Goal: Obtain resource: Obtain resource

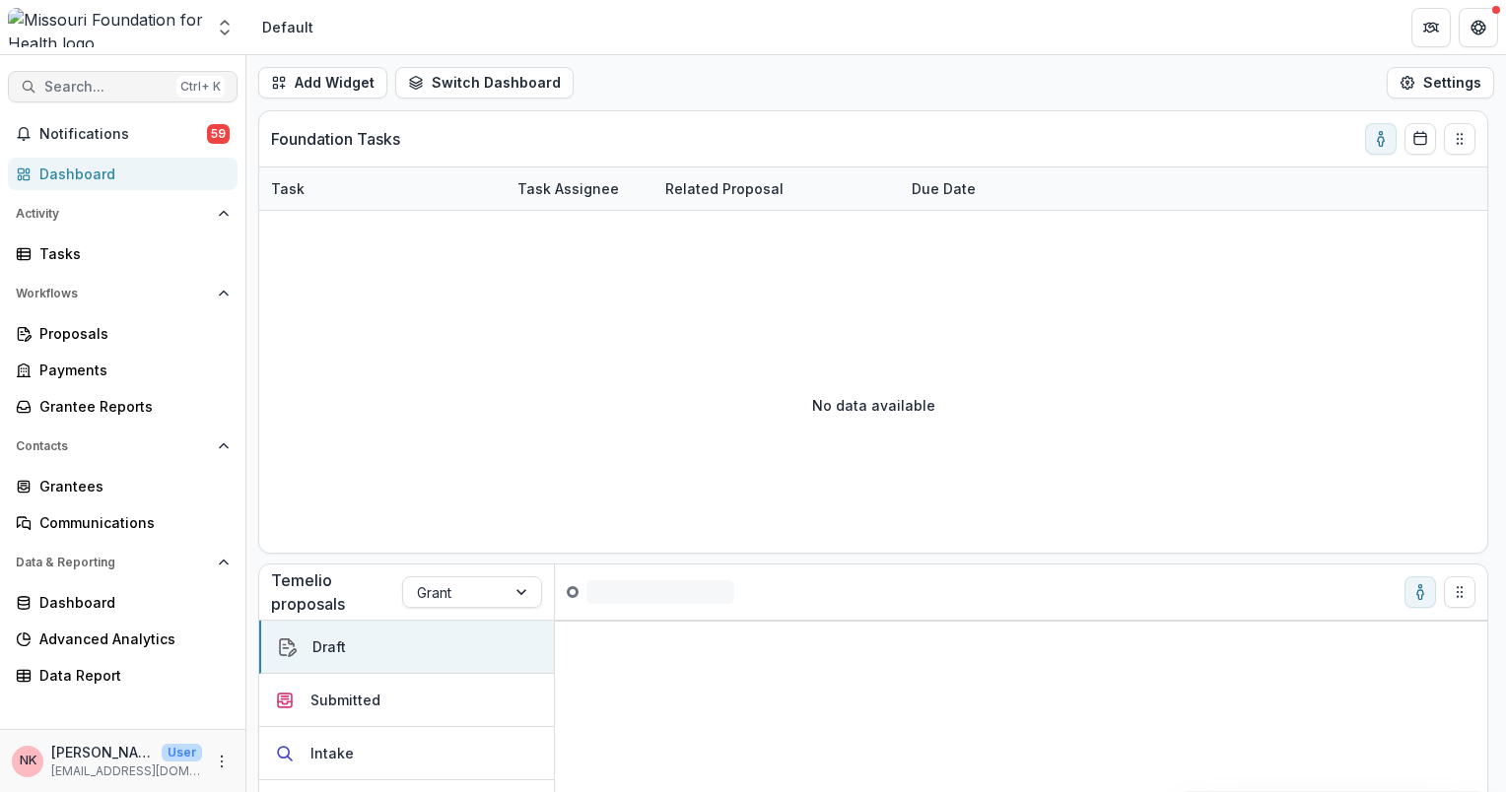
click at [99, 79] on span "Search..." at bounding box center [106, 87] width 124 height 17
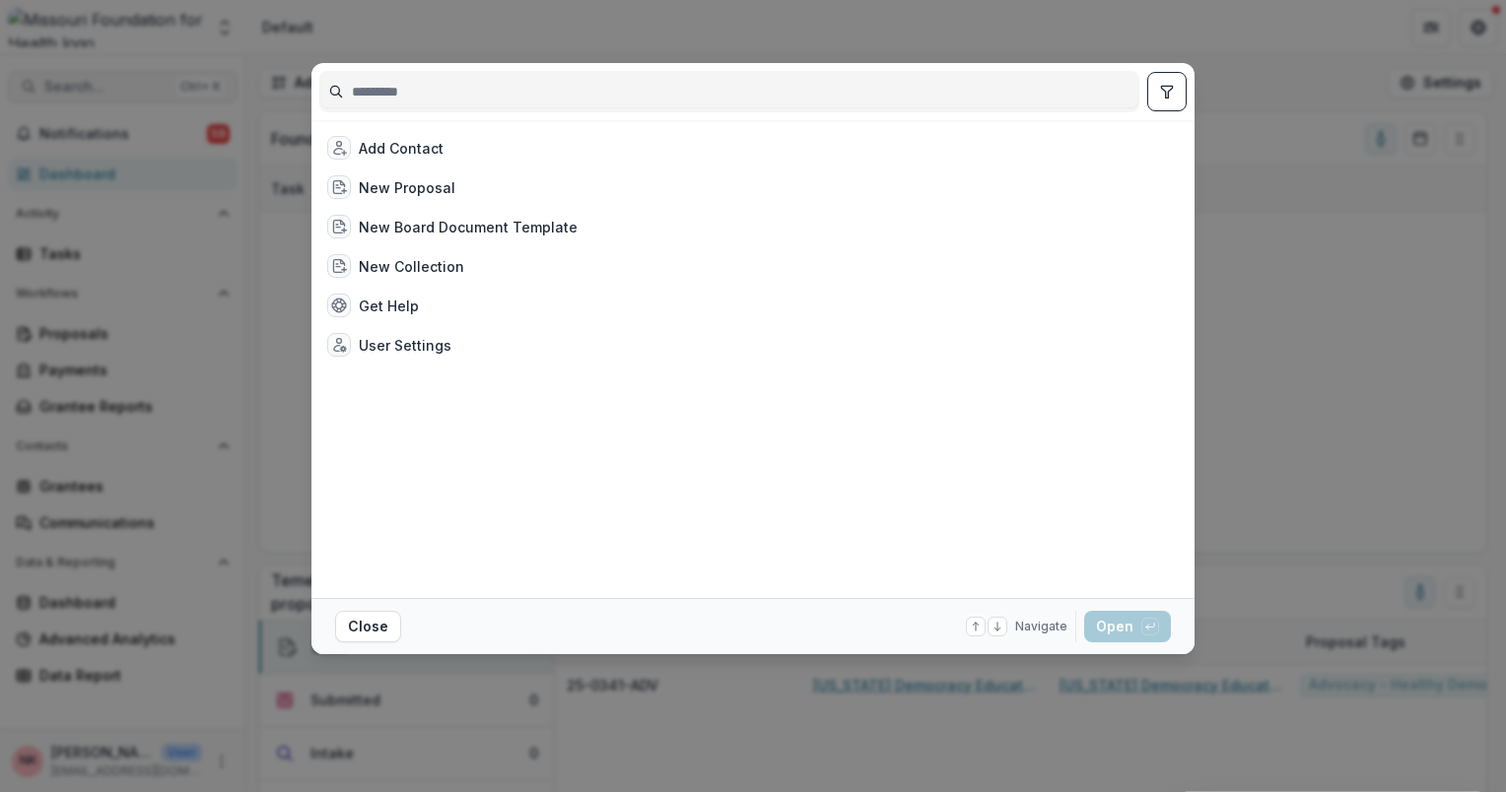
click at [99, 78] on div "Add Contact New Proposal New Board Document Template New Collection Get Help Us…" at bounding box center [753, 396] width 1506 height 792
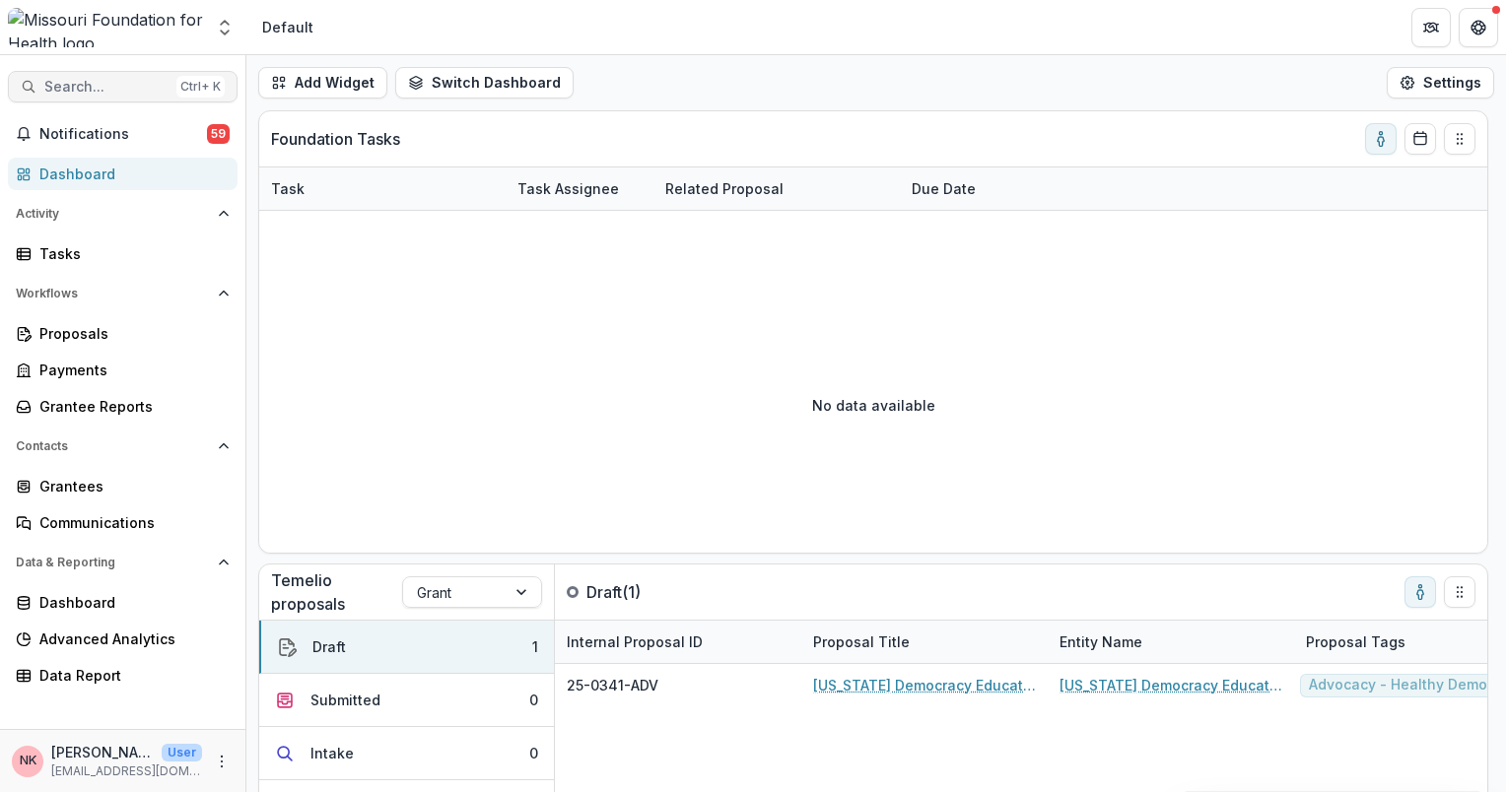
click at [95, 84] on span "Search..." at bounding box center [106, 87] width 124 height 17
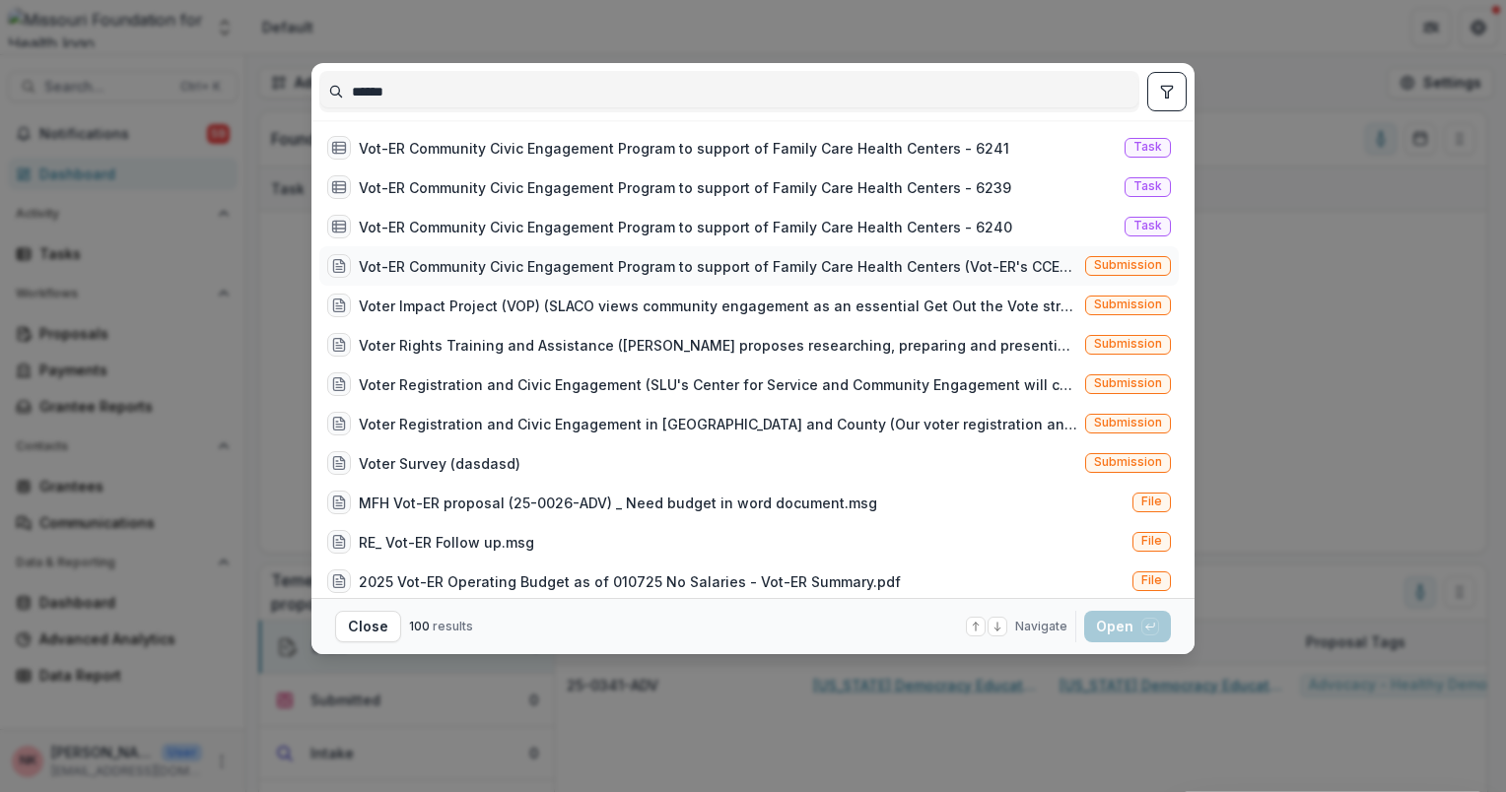
type input "******"
click at [1143, 269] on span "Submission" at bounding box center [1128, 265] width 68 height 14
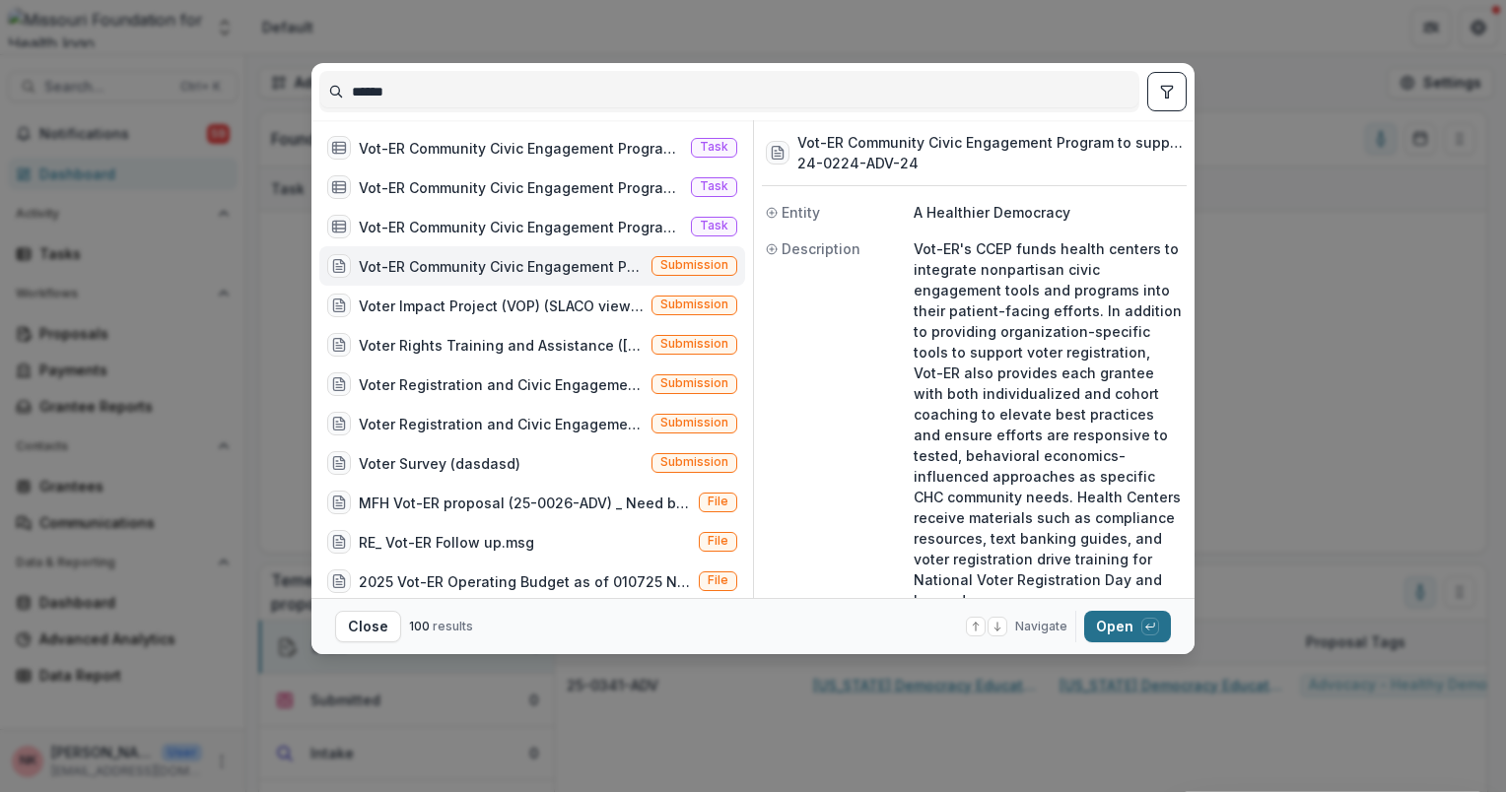
click at [1116, 630] on button "Open with enter key" at bounding box center [1127, 627] width 87 height 32
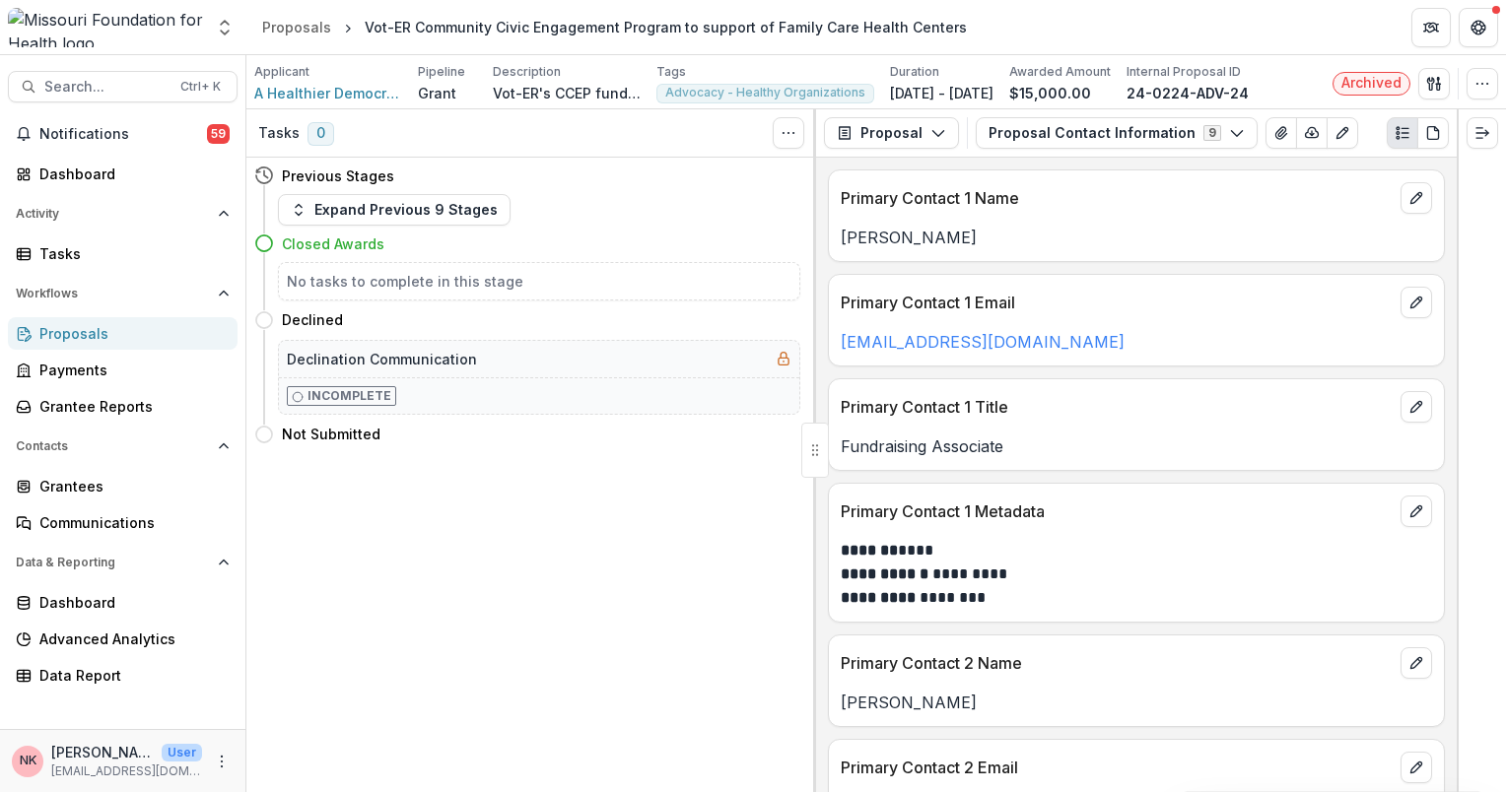
click at [58, 331] on div "Proposals" at bounding box center [130, 333] width 182 height 21
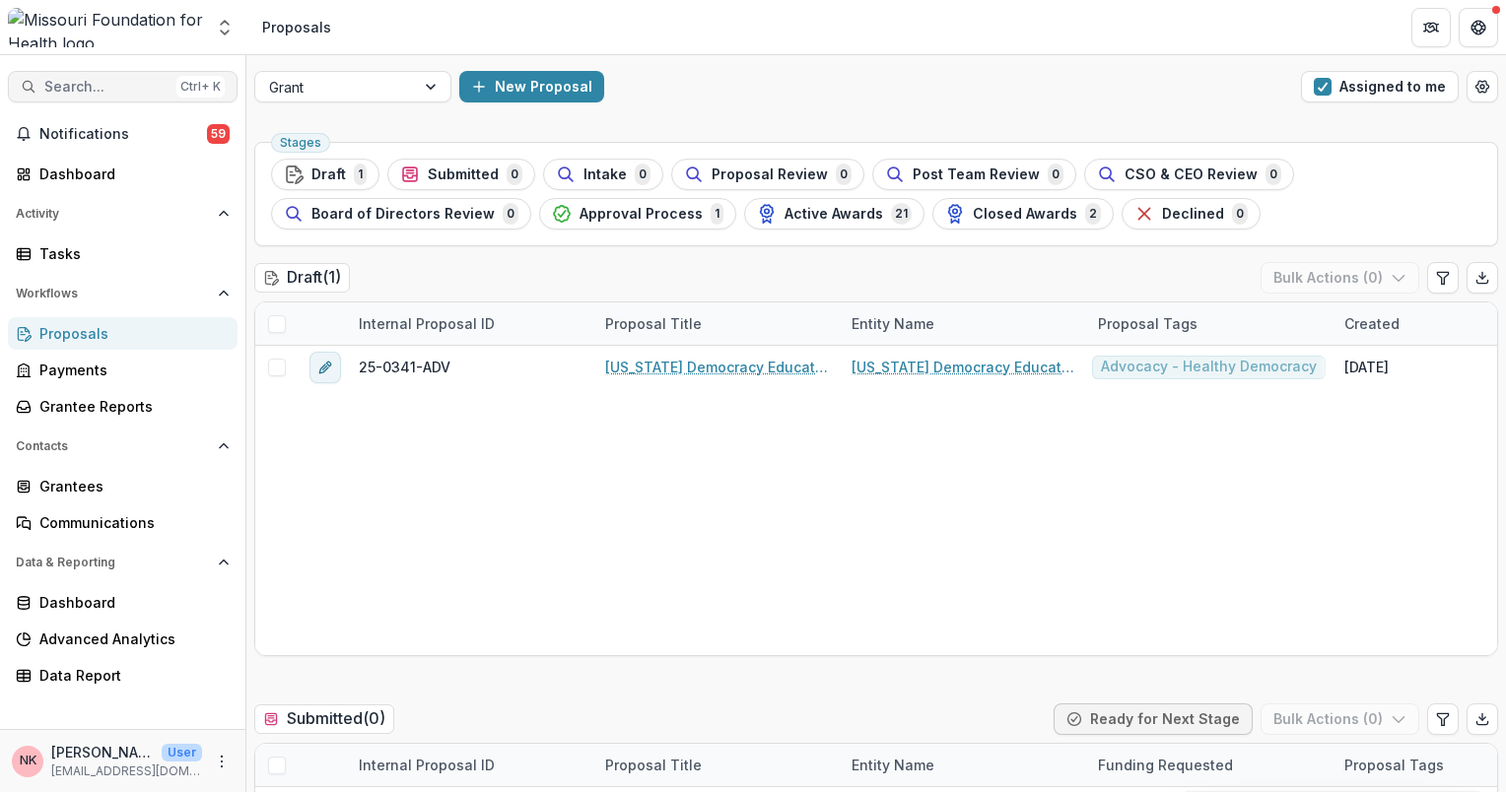
click at [71, 90] on span "Search..." at bounding box center [106, 87] width 124 height 17
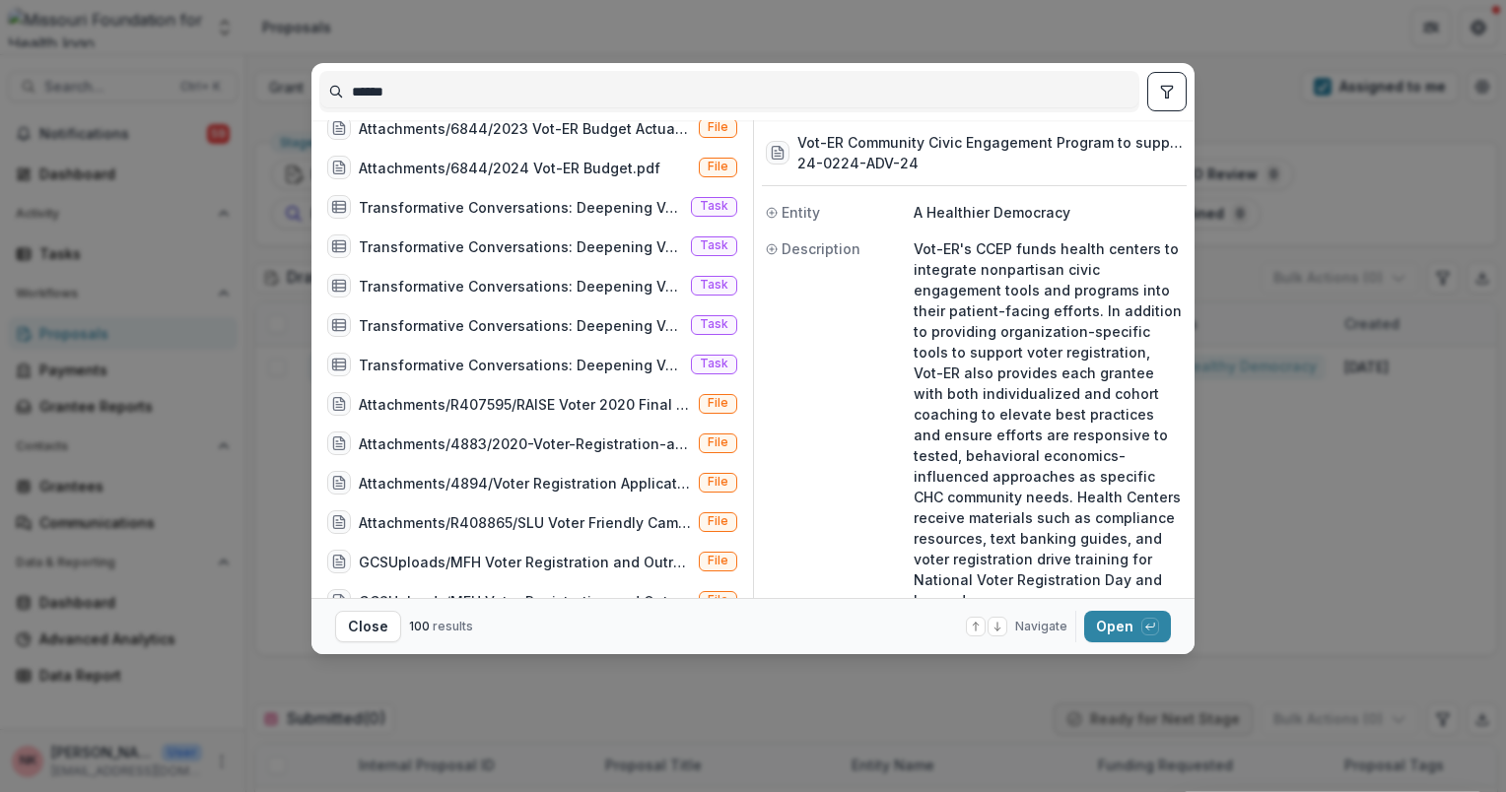
scroll to position [2093, 0]
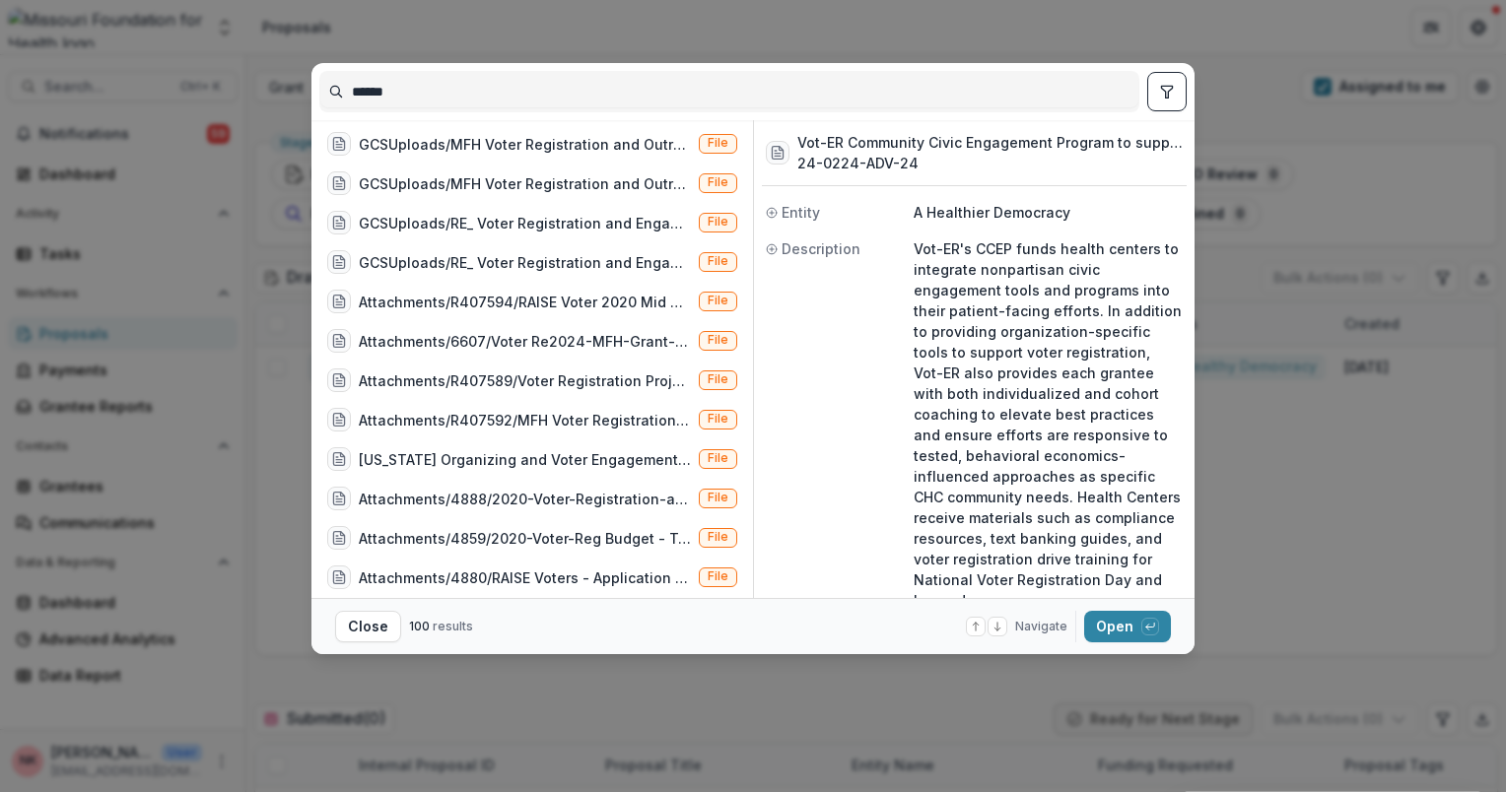
click at [746, 490] on div "Document/25-0026-ADV Vot-ER Summary Form._ver_1.docx File GCSUploads/MFH Vot-ER…" at bounding box center [536, 359] width 434 height 478
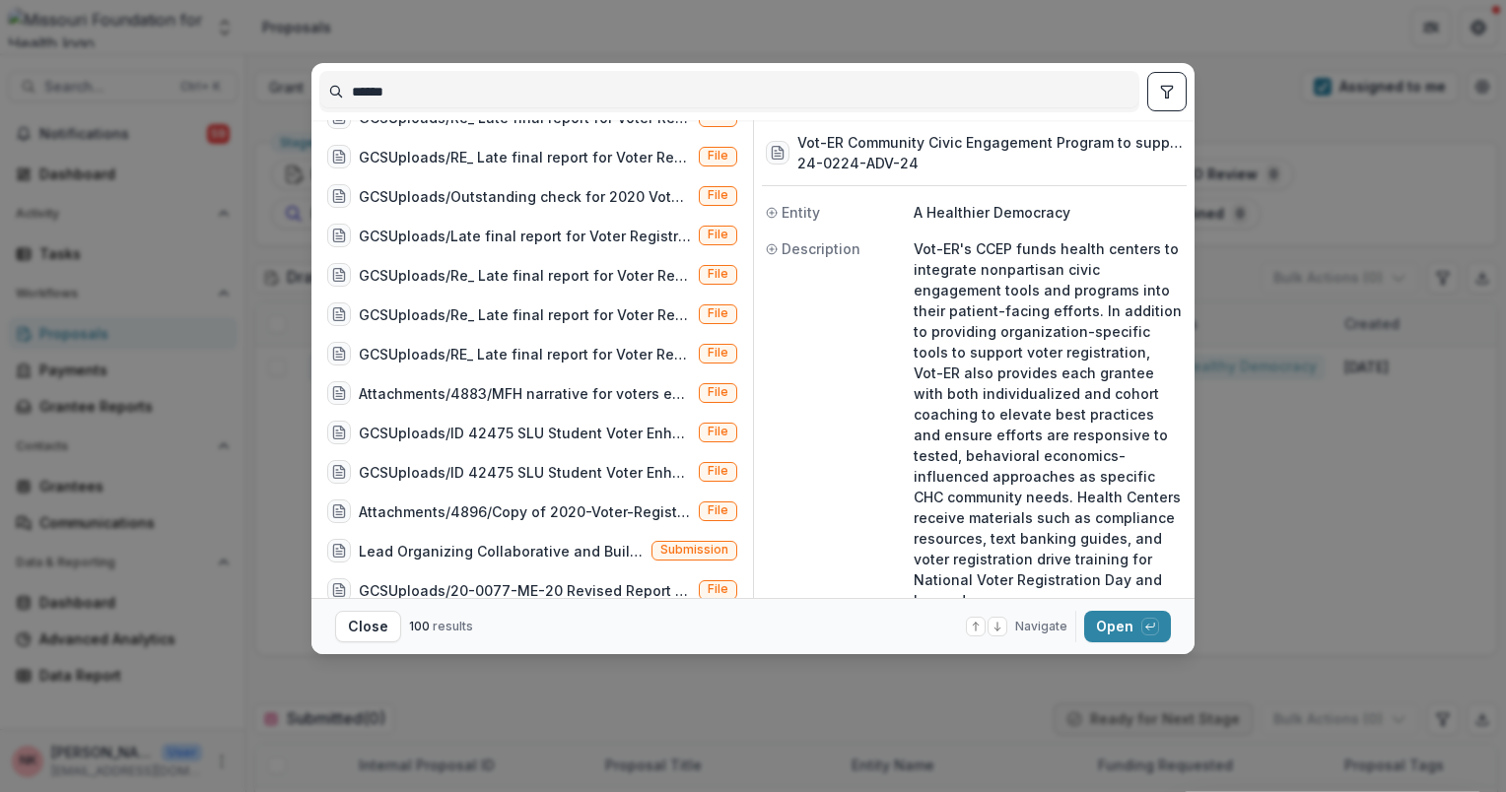
scroll to position [3478, 0]
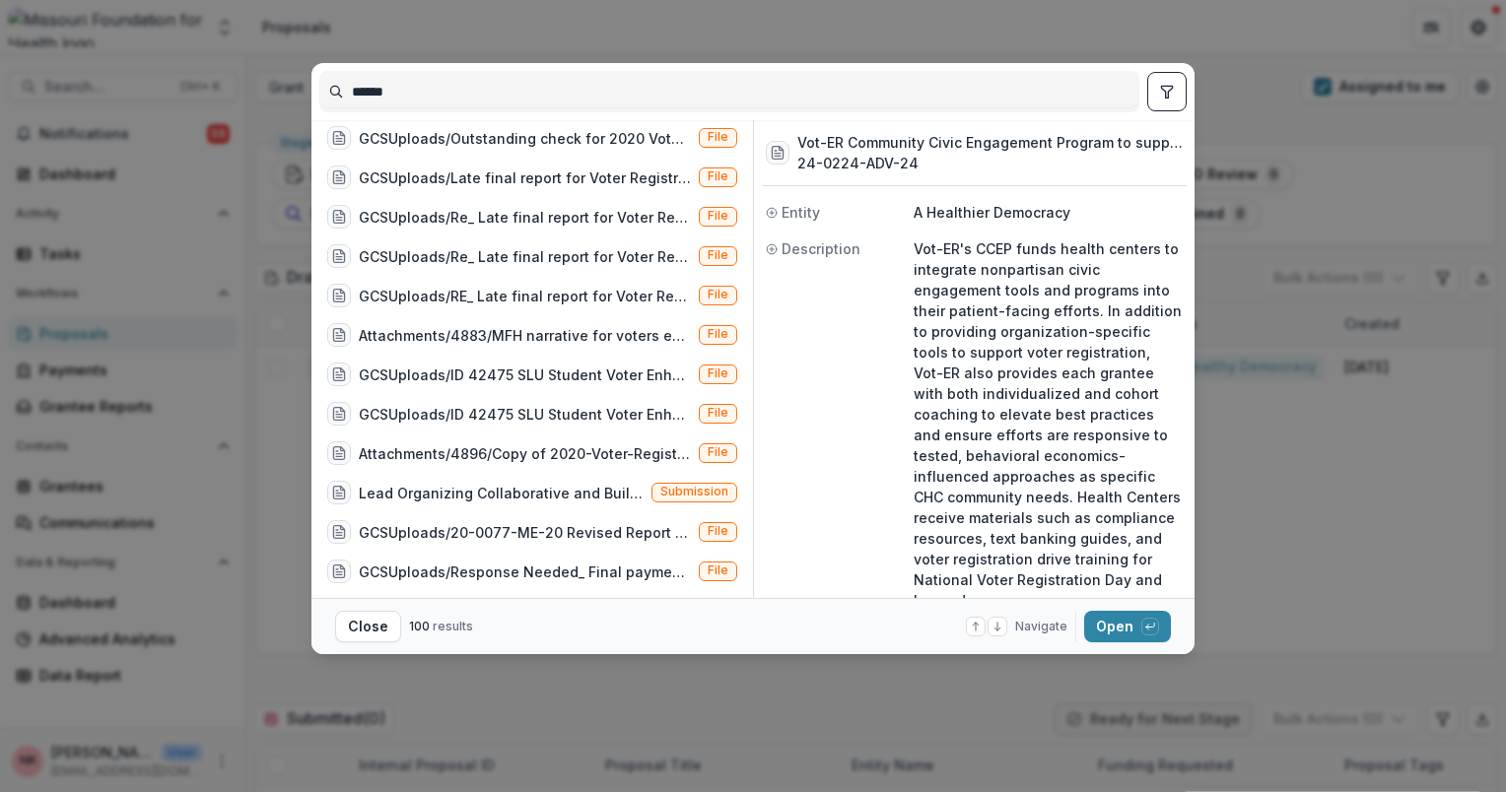
click at [790, 209] on span "Entity" at bounding box center [800, 212] width 38 height 21
click at [773, 214] on icon at bounding box center [772, 213] width 12 height 12
click at [1027, 635] on span "Navigate" at bounding box center [1041, 627] width 52 height 18
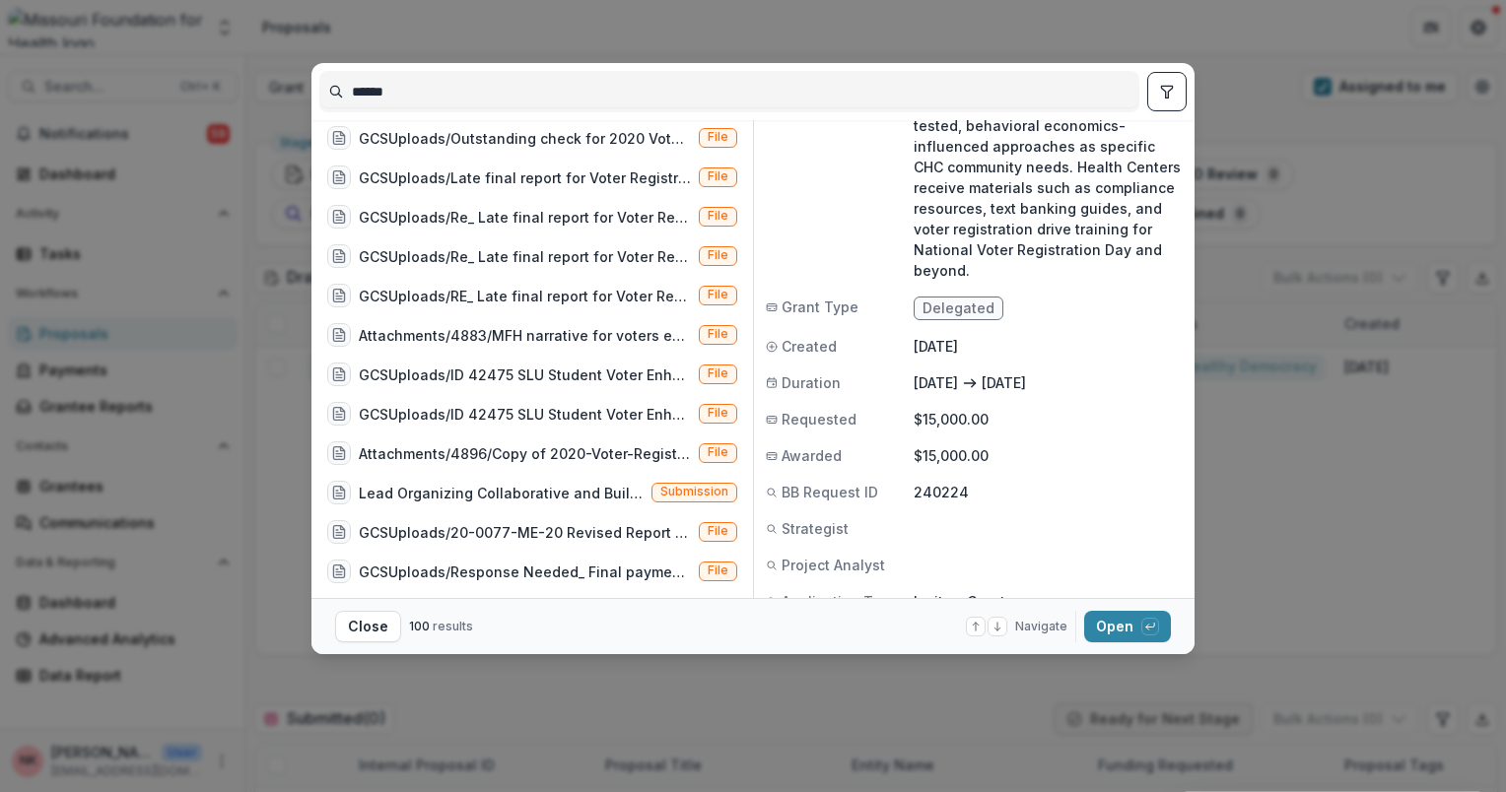
click at [1186, 143] on div "****** Attachments/R407588/NAMI [US_STATE] Voter Engagement Final Report.pdf Fi…" at bounding box center [752, 330] width 883 height 535
click at [1186, 236] on div "****** Attachments/R407588/NAMI [US_STATE] Voter Engagement Final Report.pdf Fi…" at bounding box center [752, 330] width 883 height 535
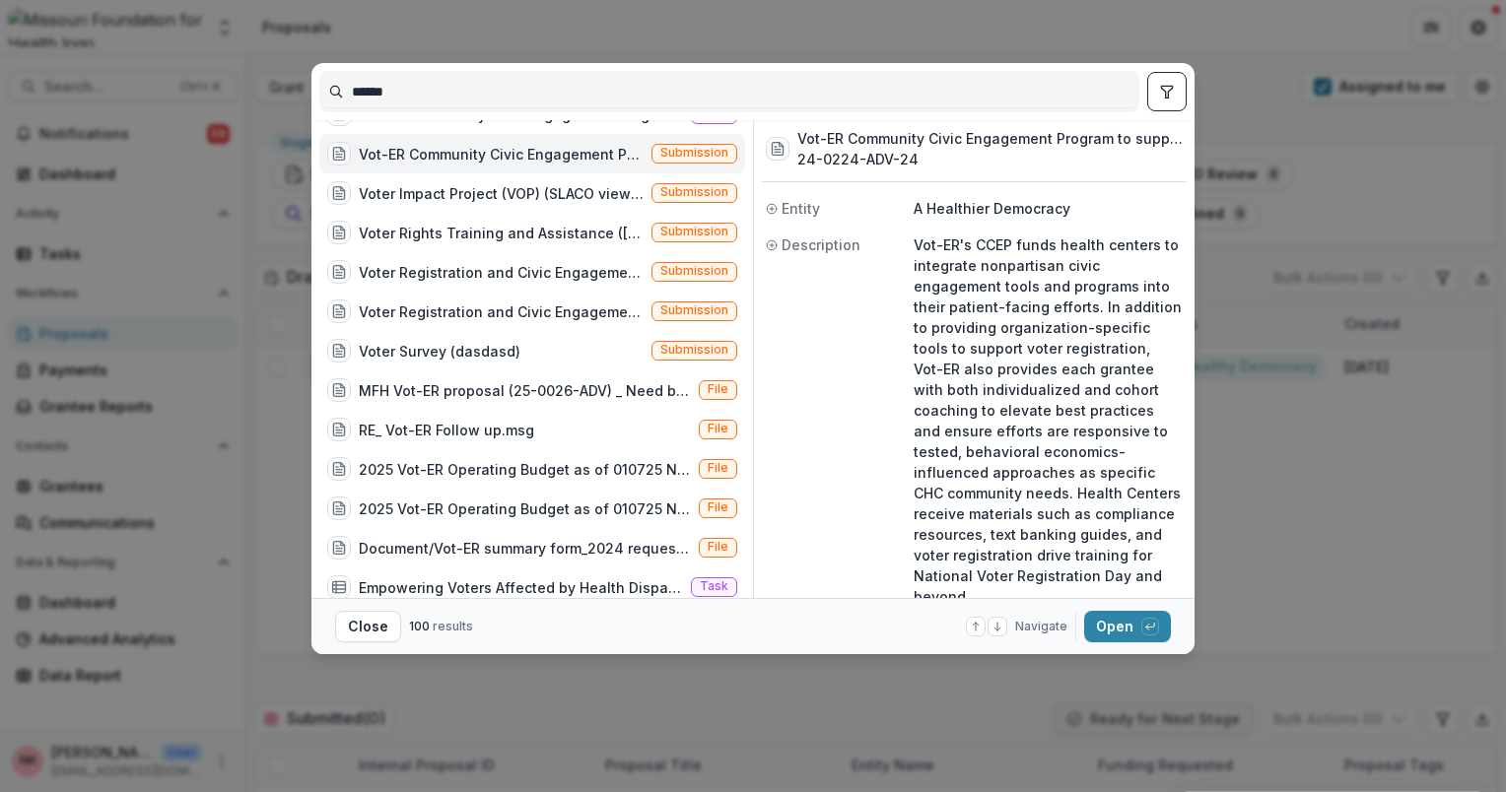
scroll to position [0, 0]
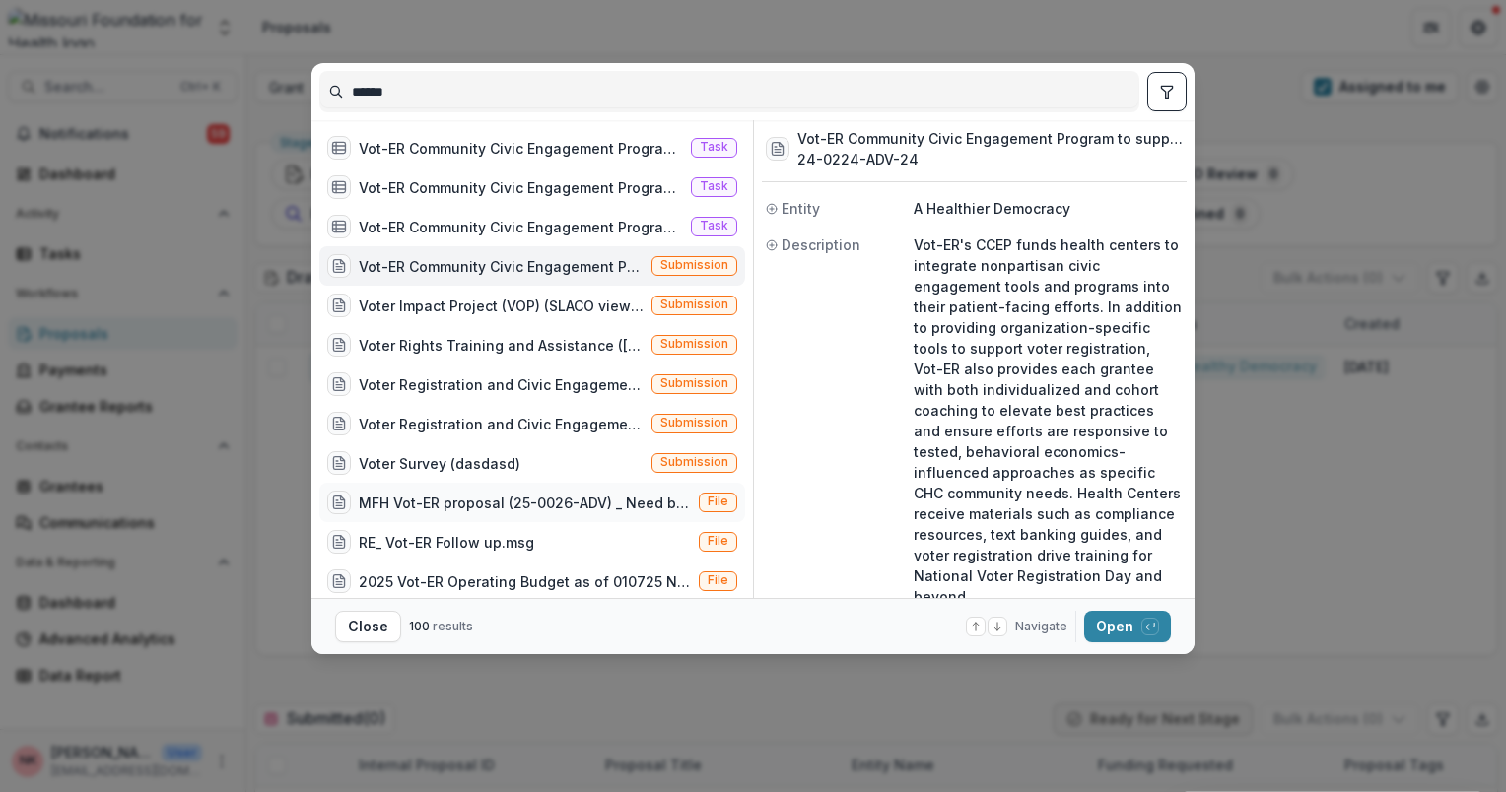
click at [714, 502] on span "File" at bounding box center [718, 502] width 21 height 14
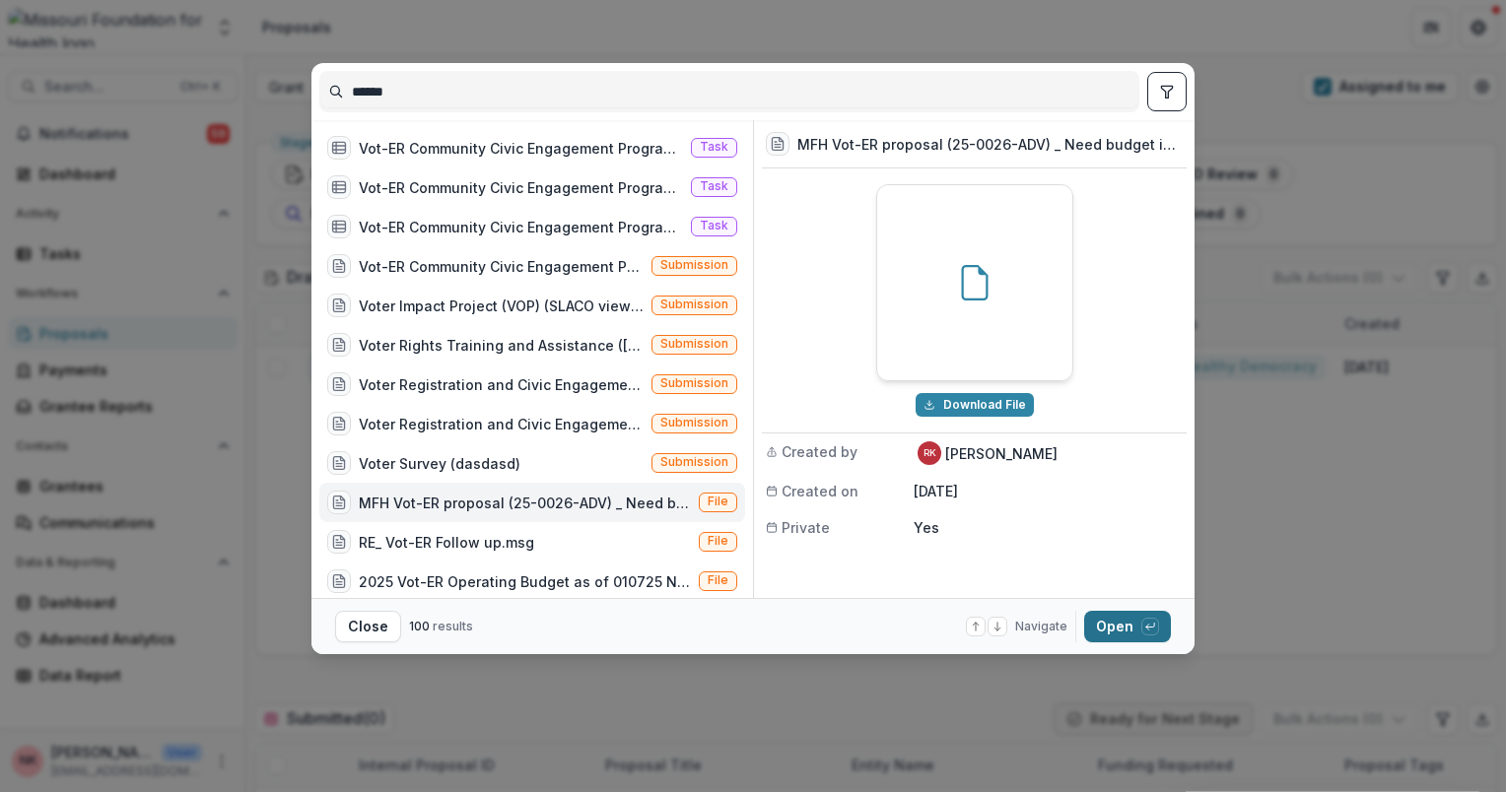
click at [1104, 621] on button "Open with enter key" at bounding box center [1127, 627] width 87 height 32
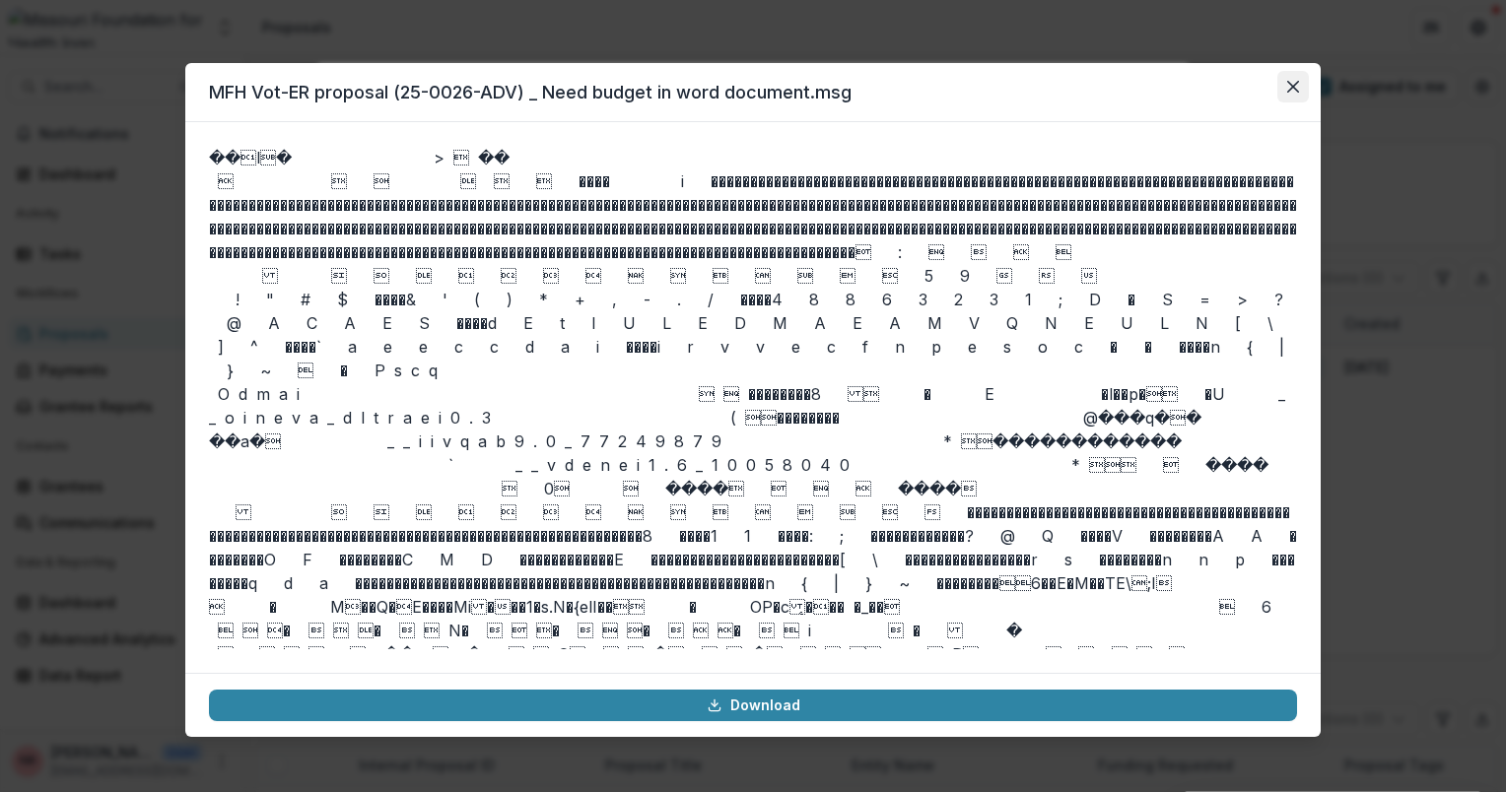
click at [1297, 90] on icon "Close" at bounding box center [1293, 87] width 12 height 12
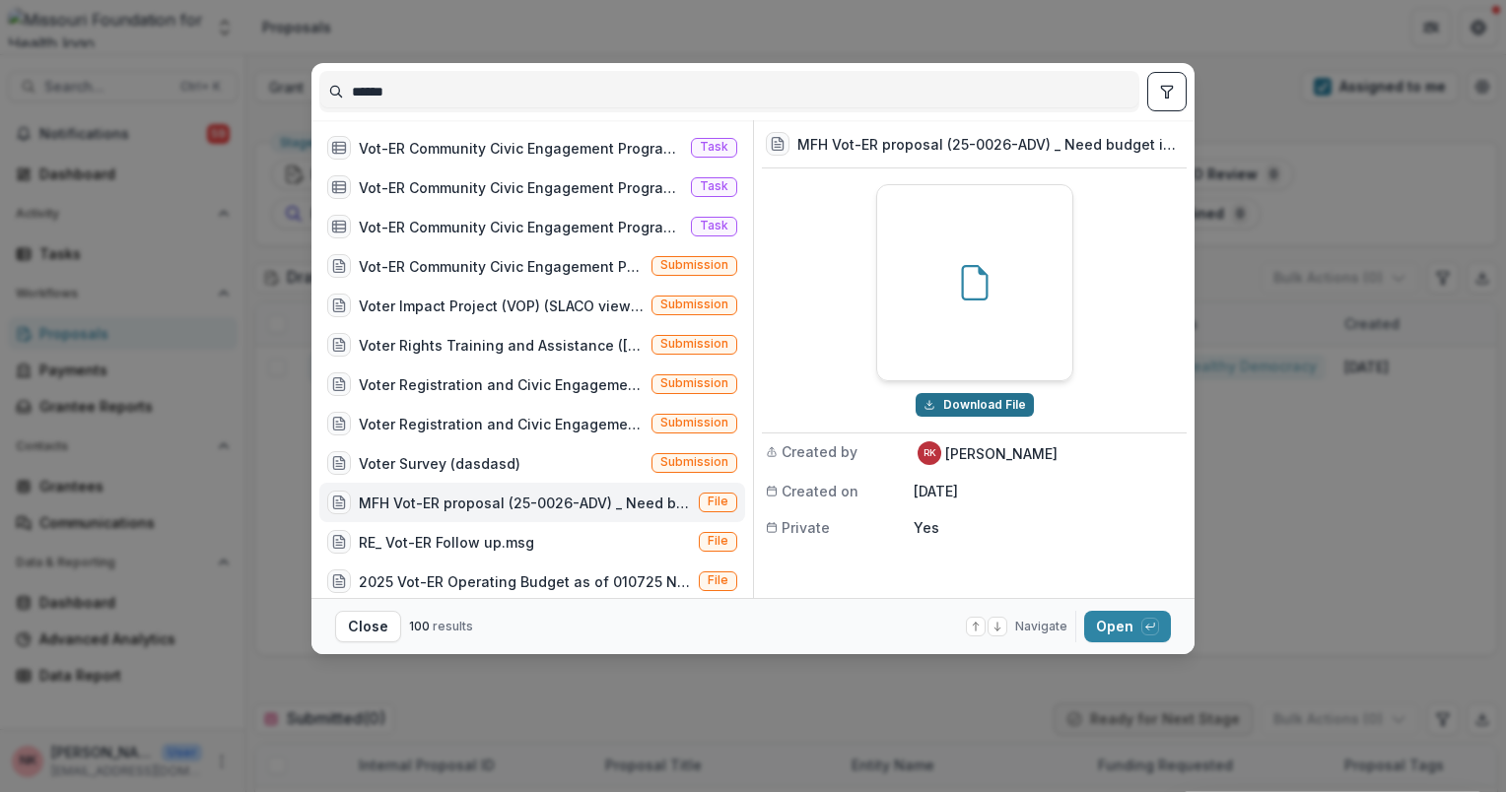
click at [982, 402] on button "Download File" at bounding box center [974, 405] width 118 height 24
click at [777, 24] on div "****** Vot-ER Community Civic Engagement Program to support of Family Care Heal…" at bounding box center [753, 396] width 1506 height 792
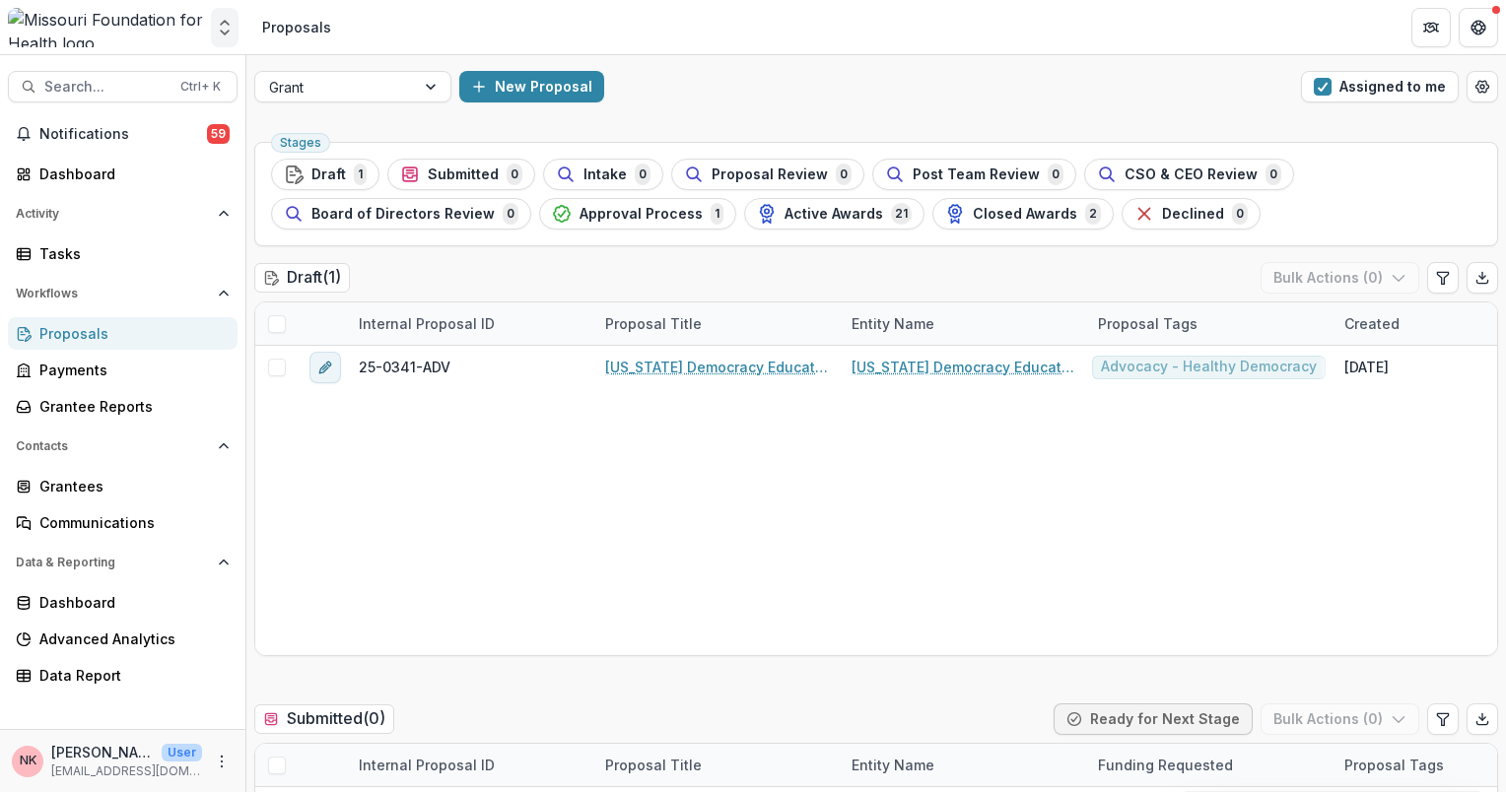
click at [221, 35] on icon "Open entity switcher" at bounding box center [225, 28] width 20 height 20
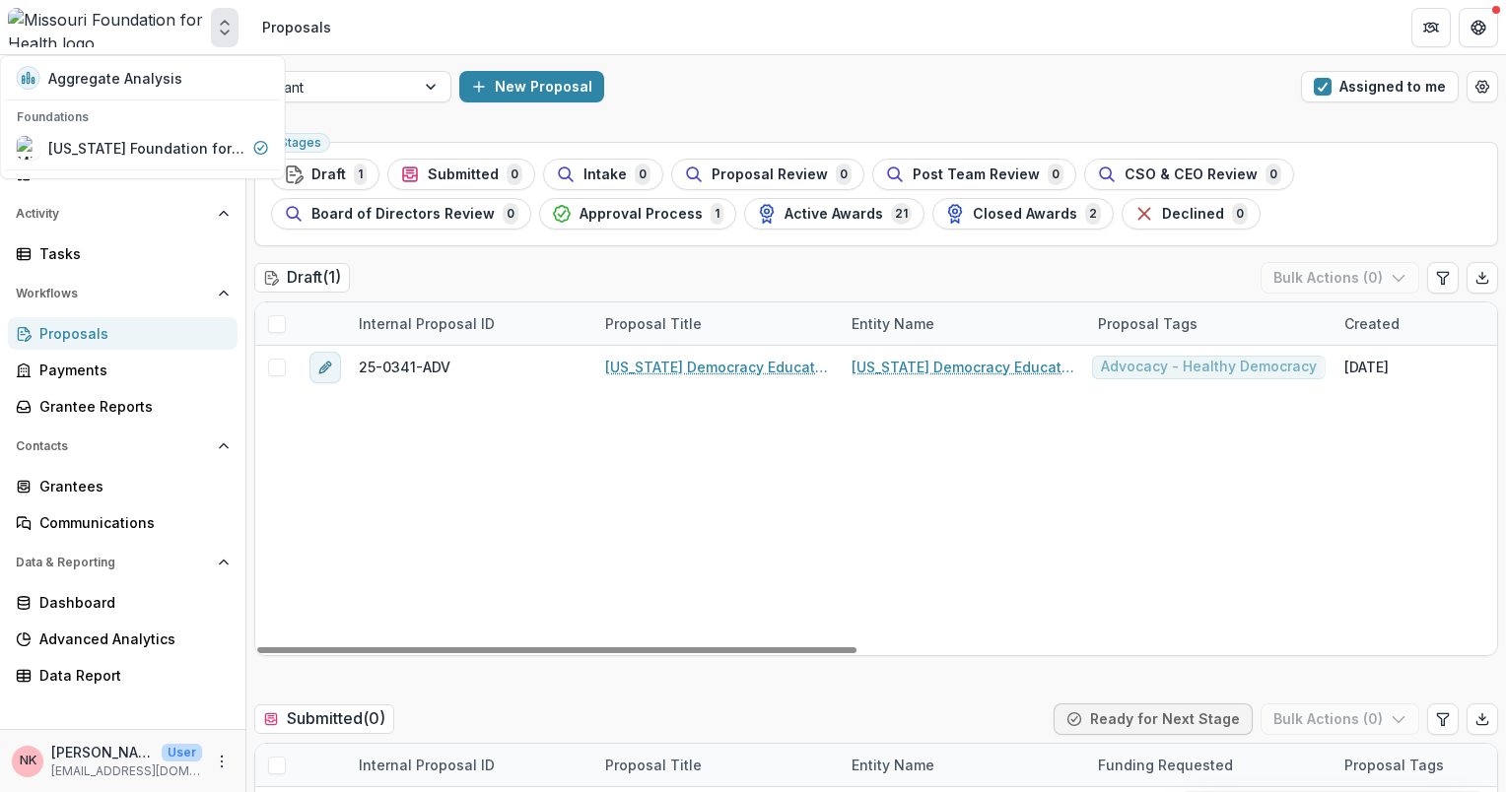
click at [635, 460] on div "25-0341-ADV [US_STATE] Democracy Education Fund [US_STATE] Democracy Education …" at bounding box center [1532, 500] width 2555 height 309
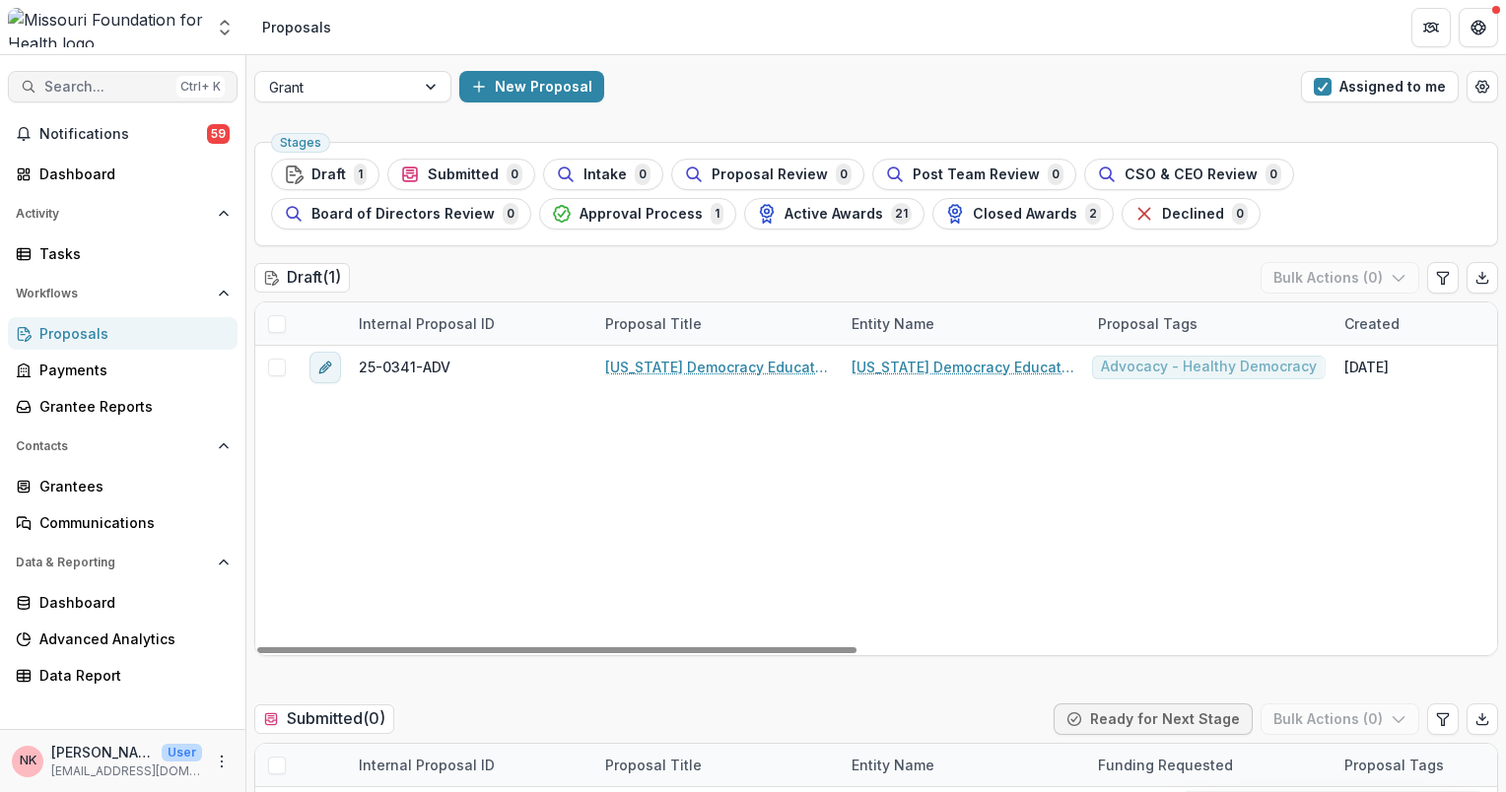
click at [82, 88] on span "Search..." at bounding box center [106, 87] width 124 height 17
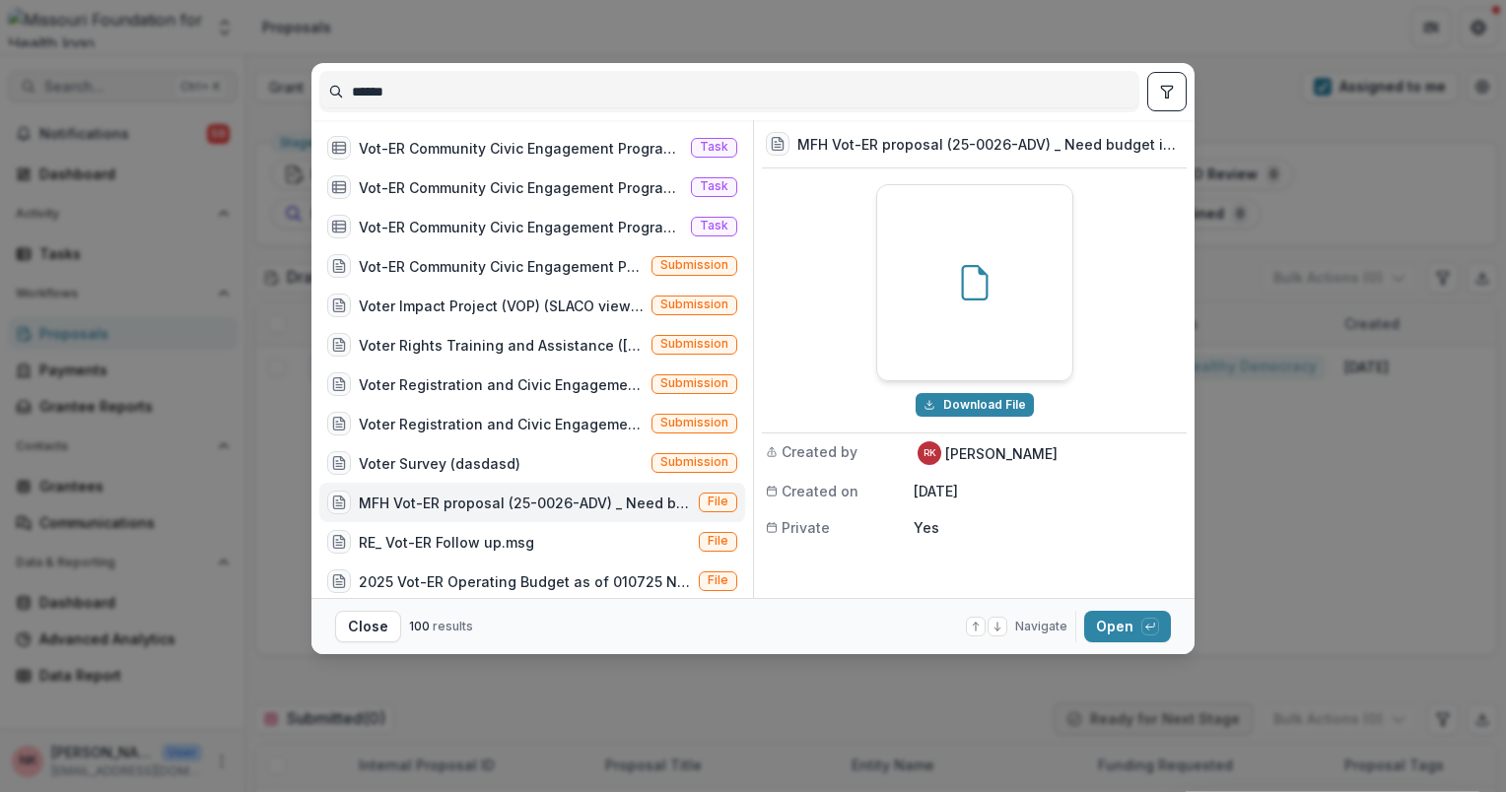
click at [82, 88] on div "****** Vot-ER Community Civic Engagement Program to support of Family Care Heal…" at bounding box center [753, 396] width 1506 height 792
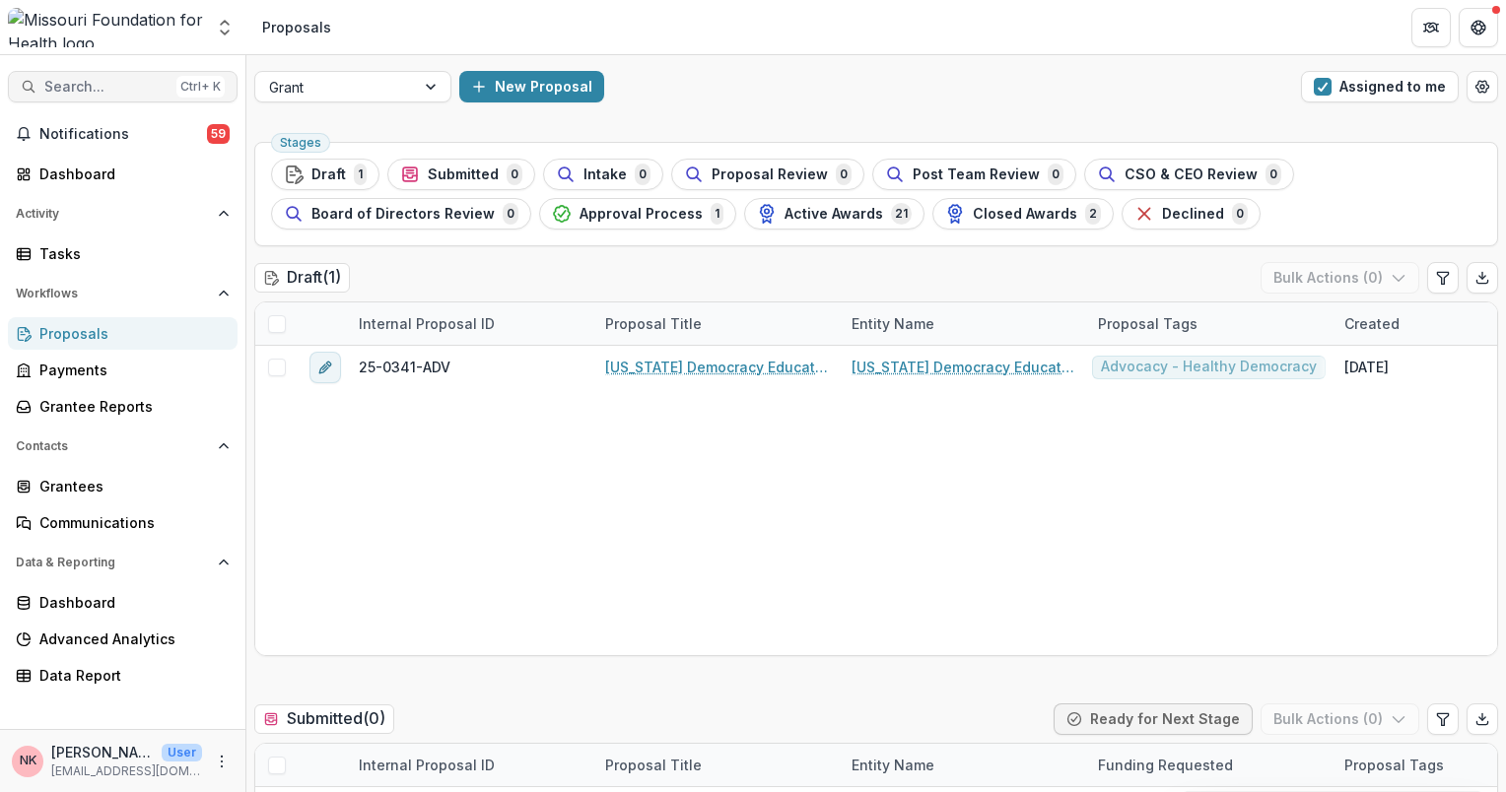
click at [82, 88] on span "Search..." at bounding box center [106, 87] width 124 height 17
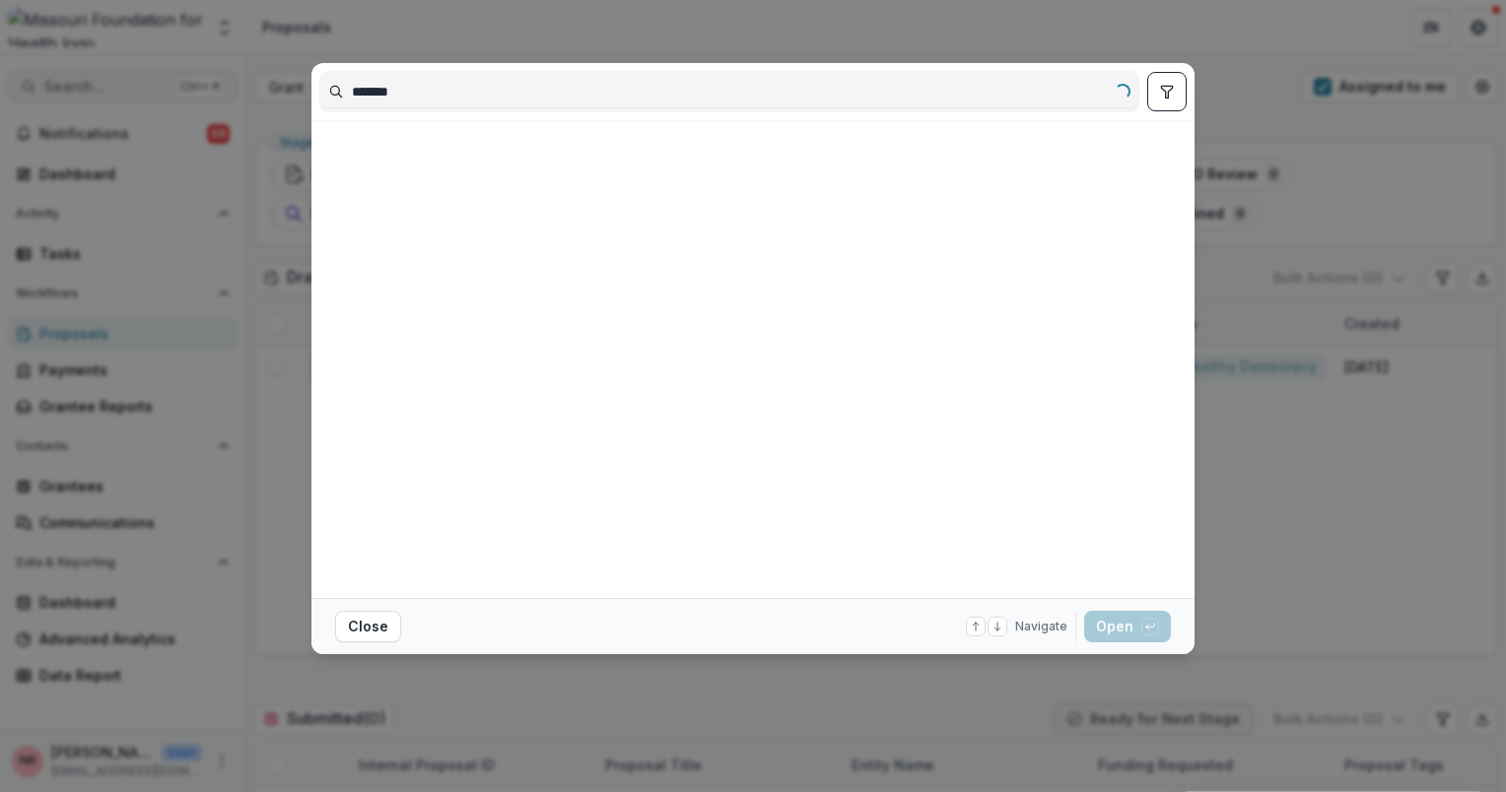
type input "******"
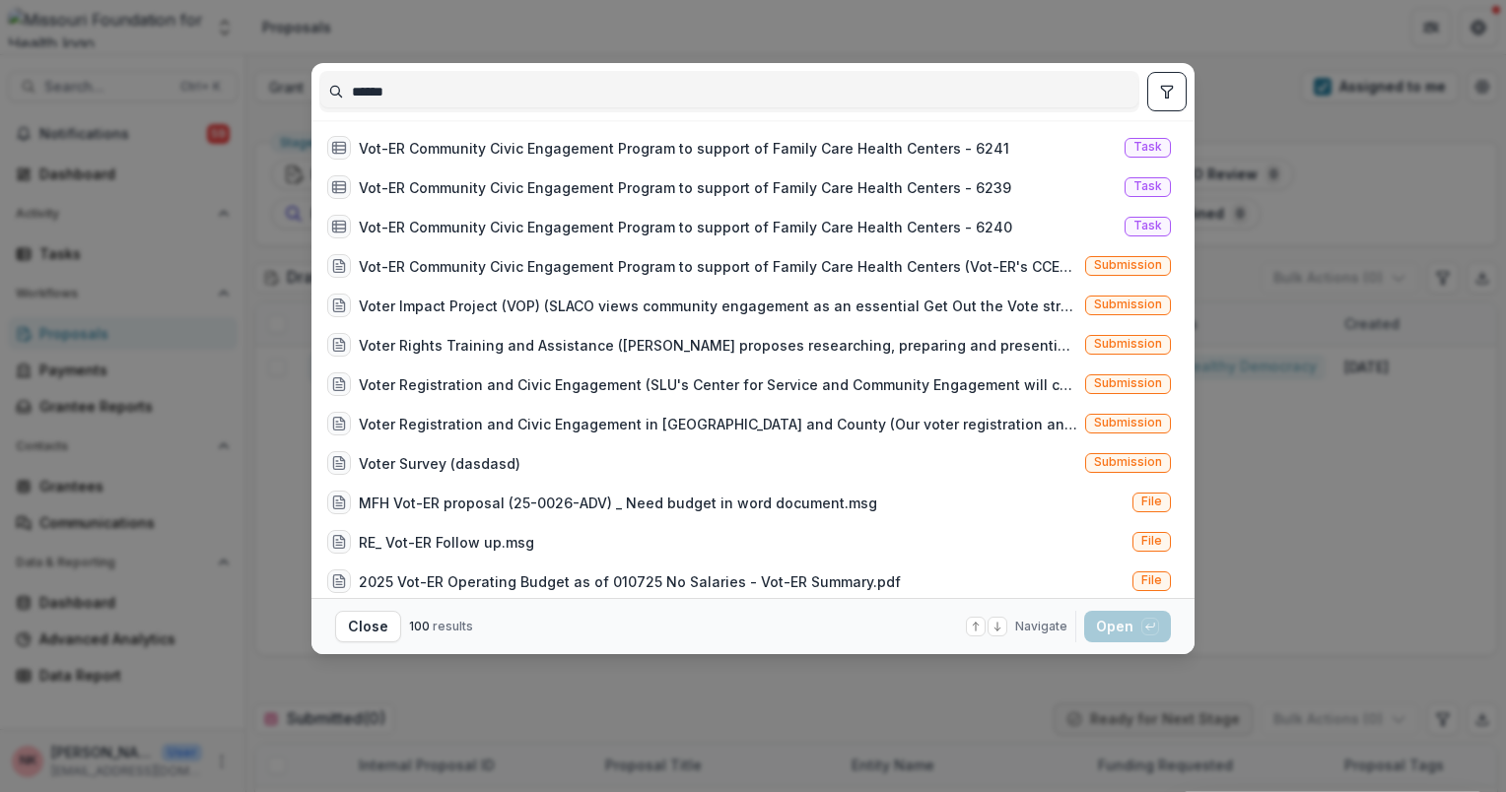
click at [1326, 555] on div "****** Vot-ER Community Civic Engagement Program to support of Family Care Heal…" at bounding box center [753, 396] width 1506 height 792
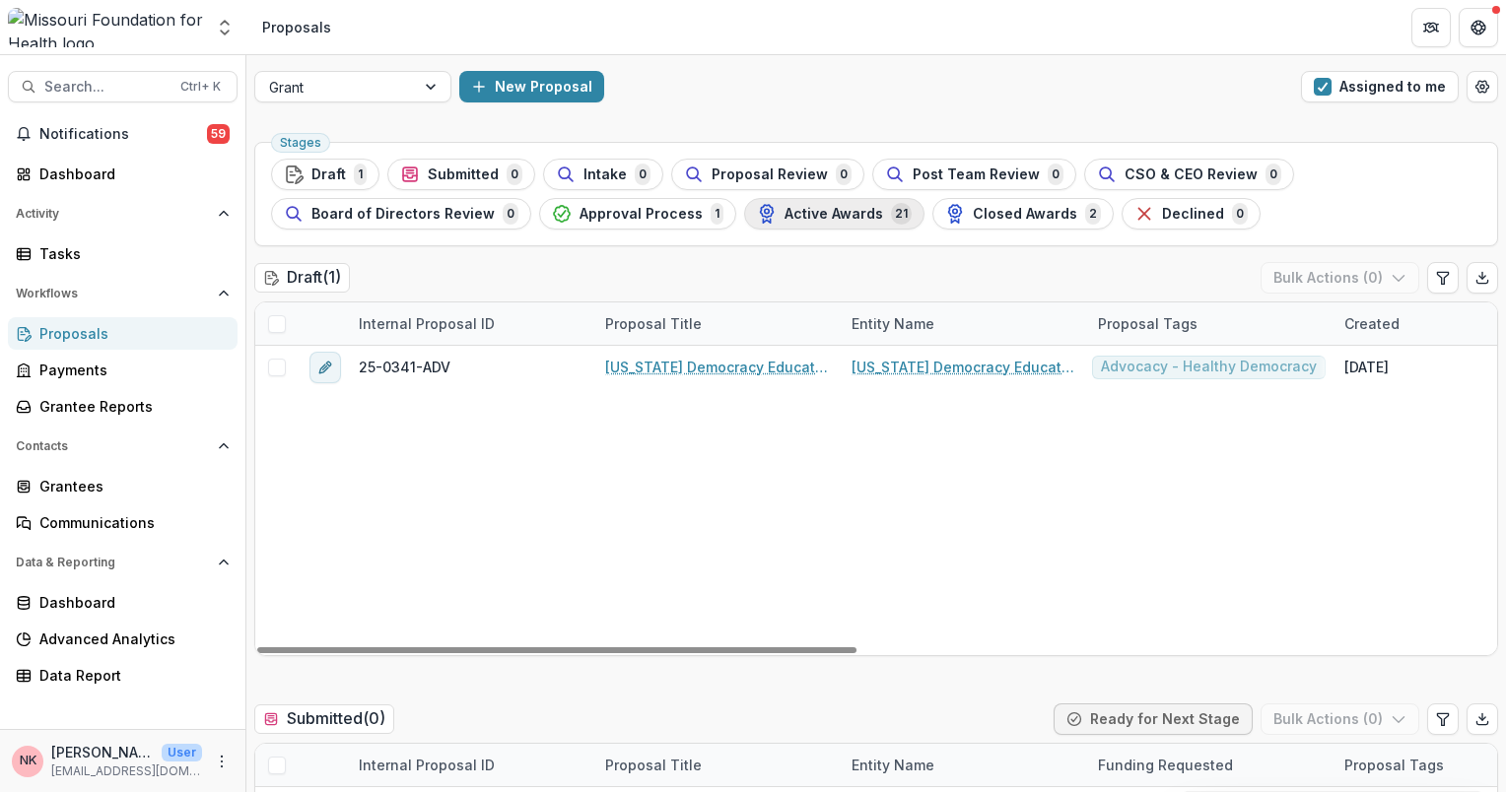
click at [821, 209] on span "Active Awards" at bounding box center [833, 214] width 99 height 17
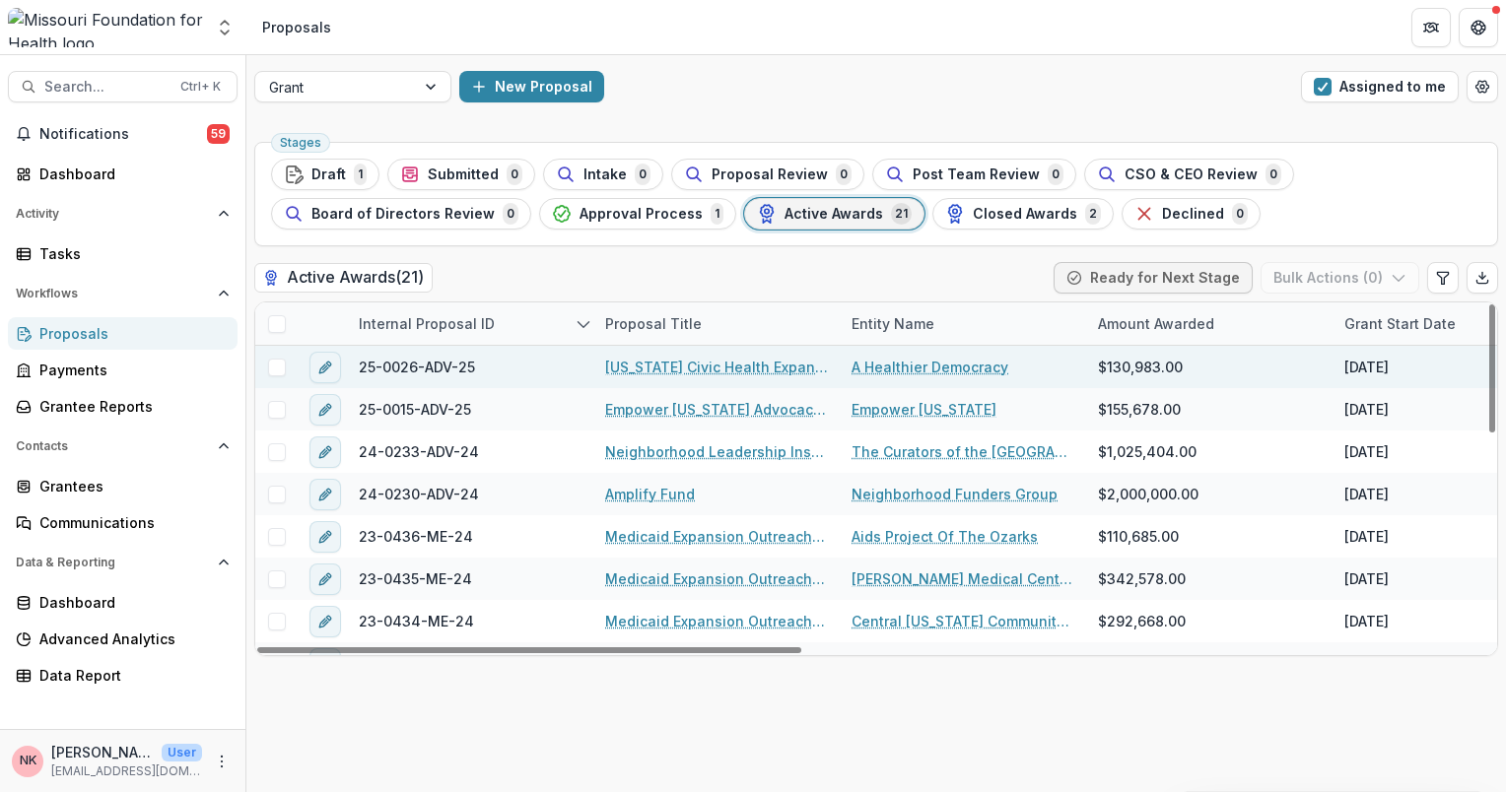
click at [898, 366] on link "A Healthier Democracy" at bounding box center [929, 367] width 157 height 21
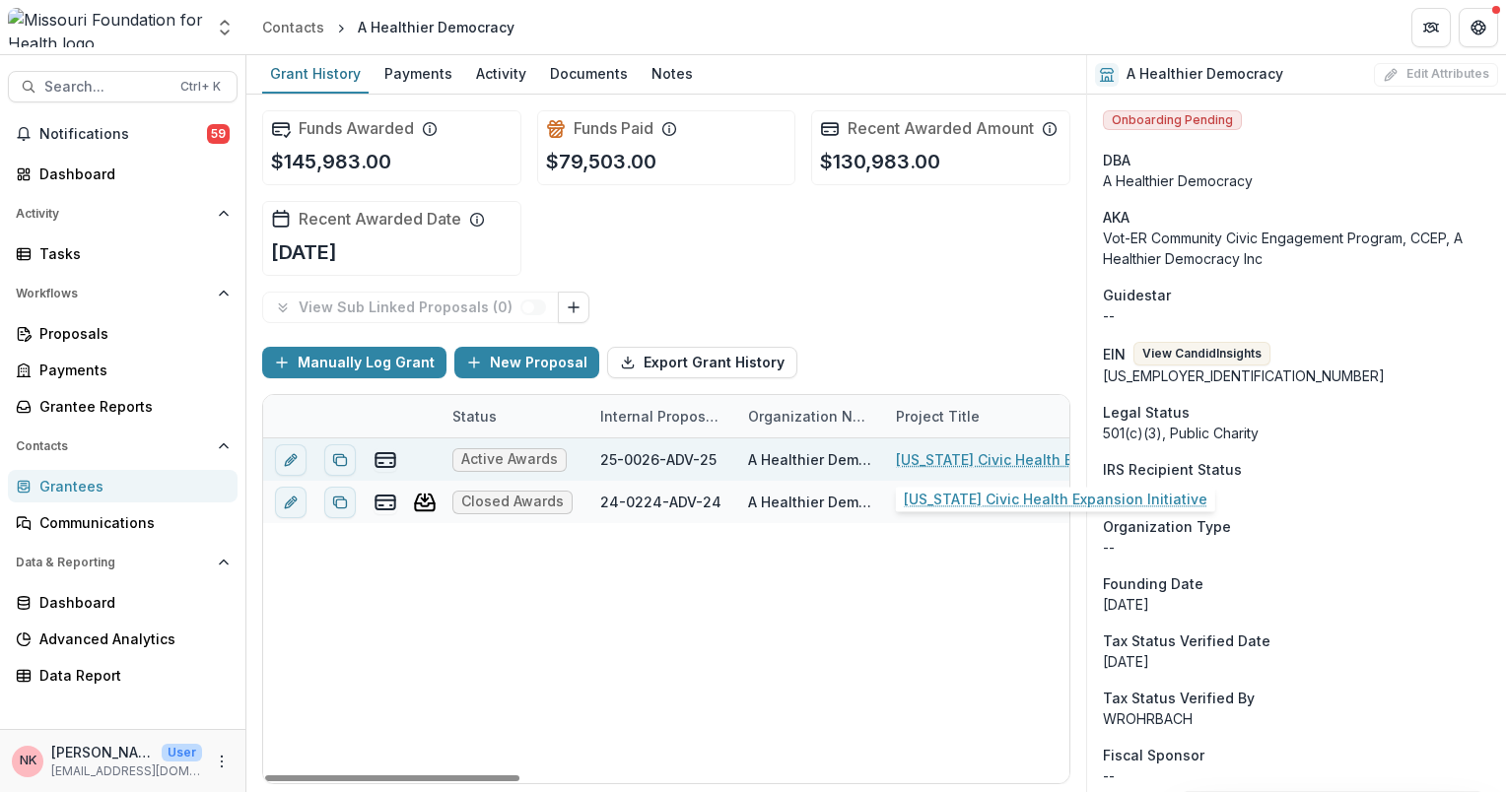
click at [1008, 460] on link "[US_STATE] Civic Health Expansion Initiative" at bounding box center [1007, 459] width 223 height 21
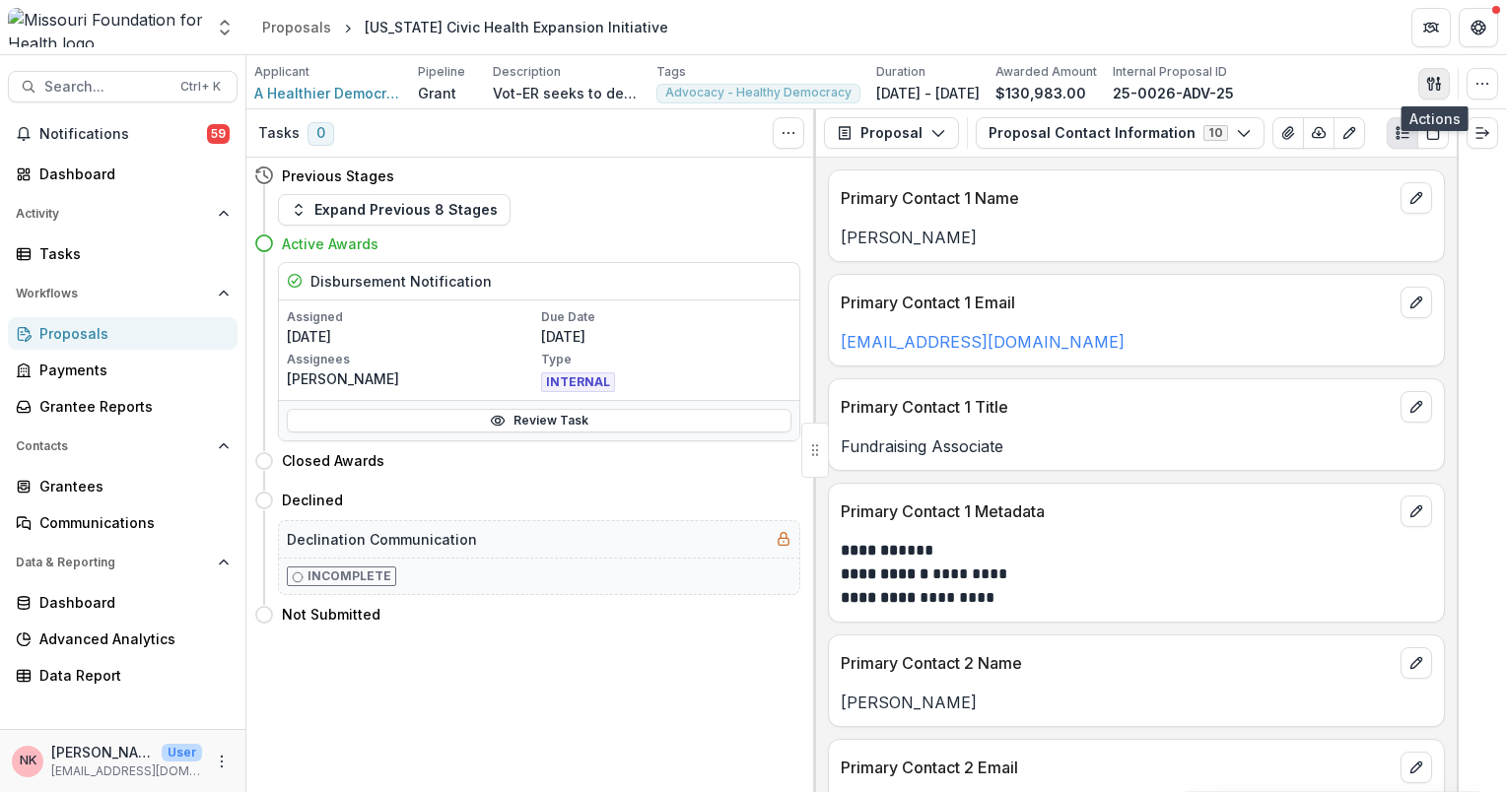
click at [1431, 84] on icon "button" at bounding box center [1430, 83] width 7 height 13
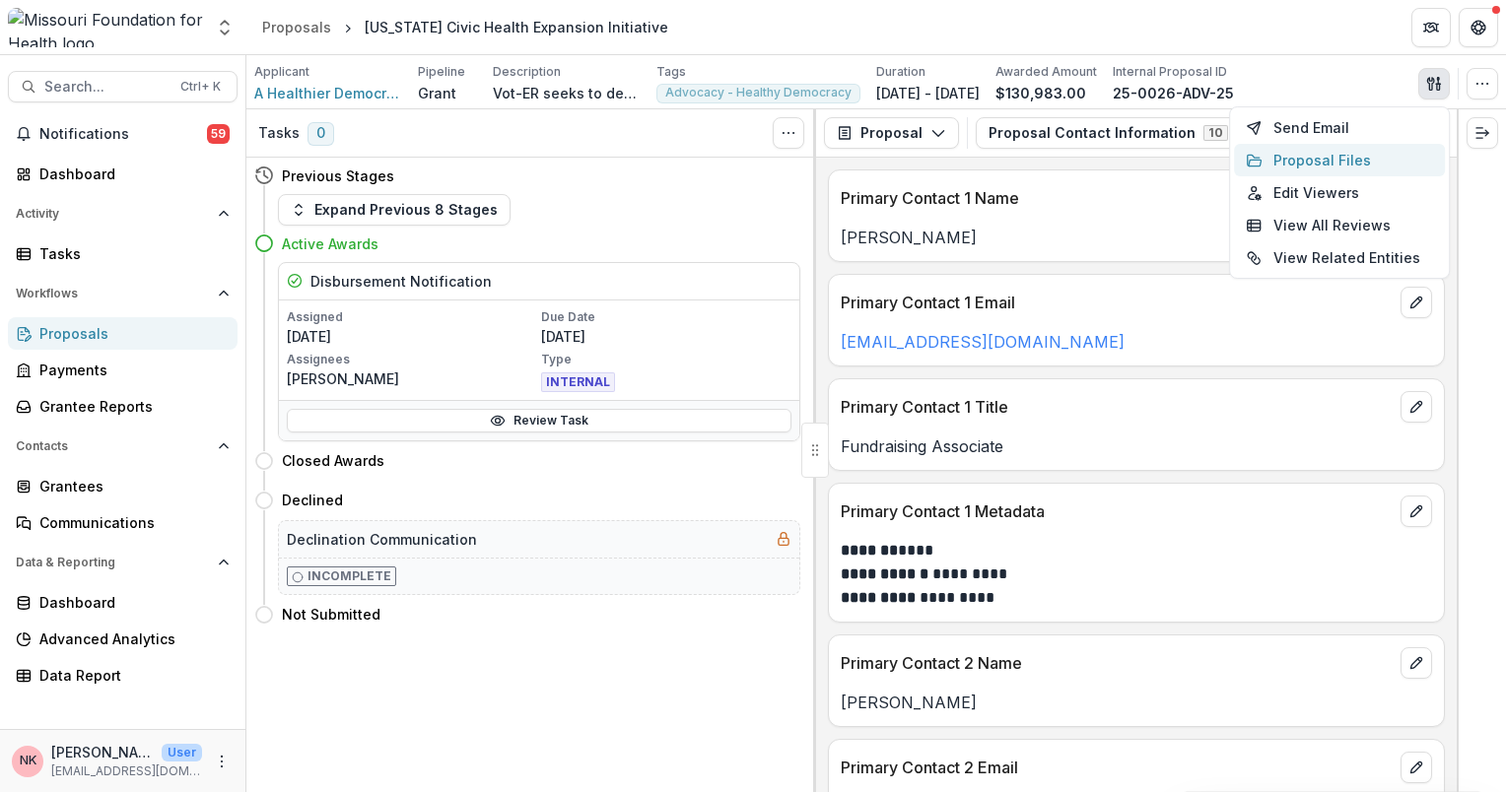
click at [1302, 158] on button "Proposal Files" at bounding box center [1339, 160] width 211 height 33
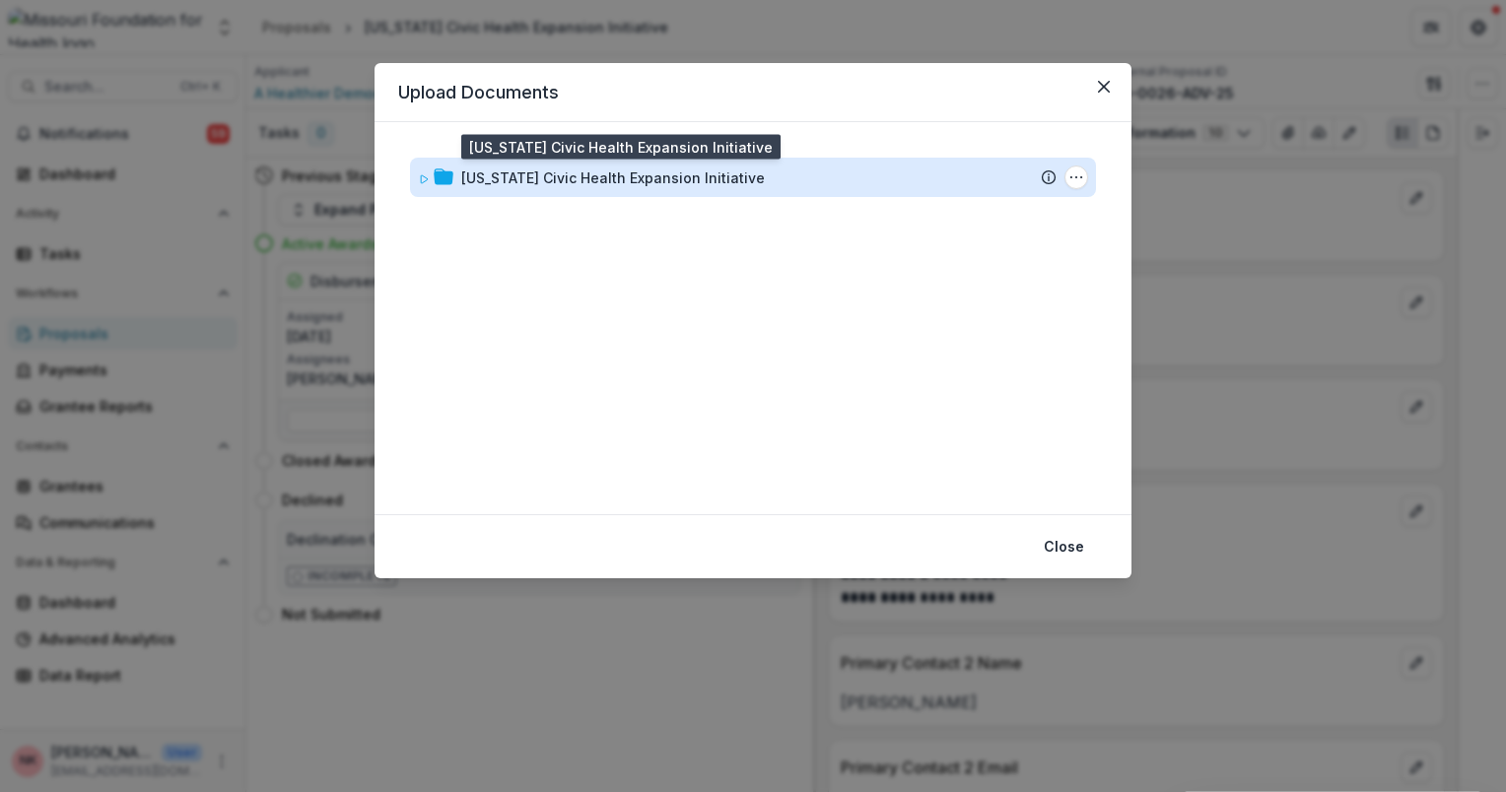
click at [538, 169] on div "[US_STATE] Civic Health Expansion Initiative" at bounding box center [613, 178] width 304 height 21
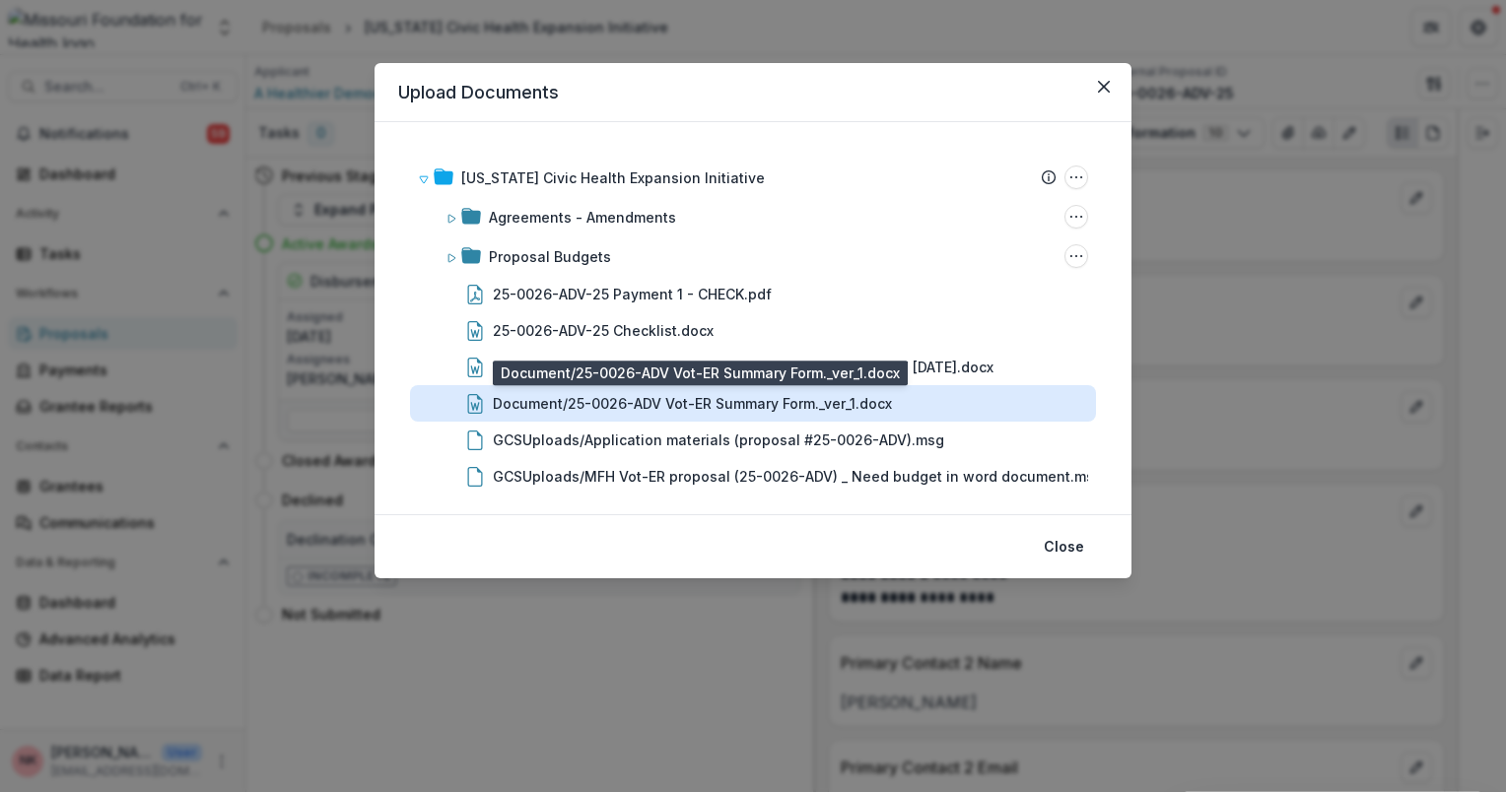
click at [583, 393] on div "Document/25-0026-ADV Vot-ER Summary Form._ver_1.docx" at bounding box center [692, 403] width 399 height 21
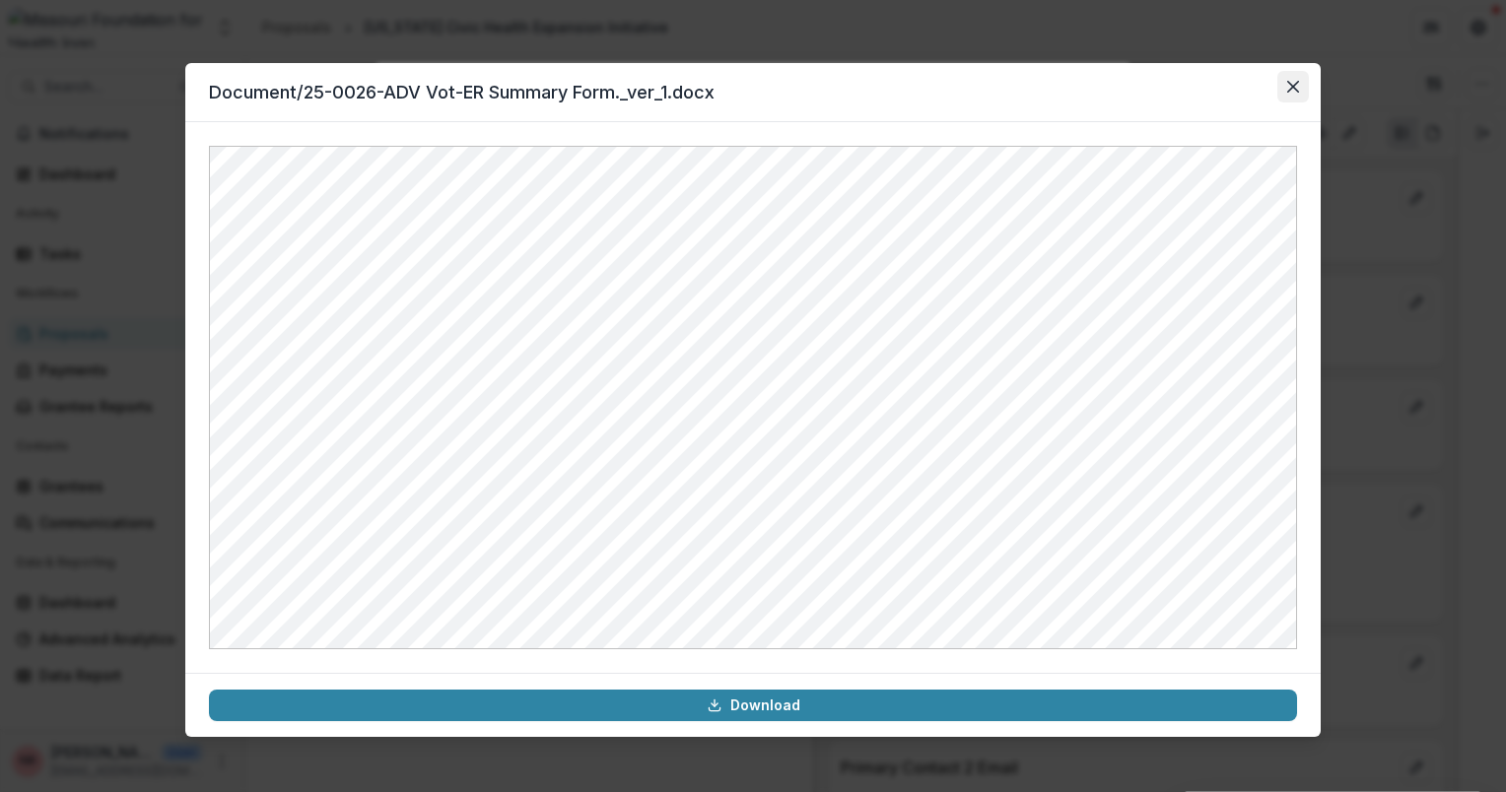
click at [1297, 81] on icon "Close" at bounding box center [1293, 87] width 12 height 12
